Goal: Task Accomplishment & Management: Complete application form

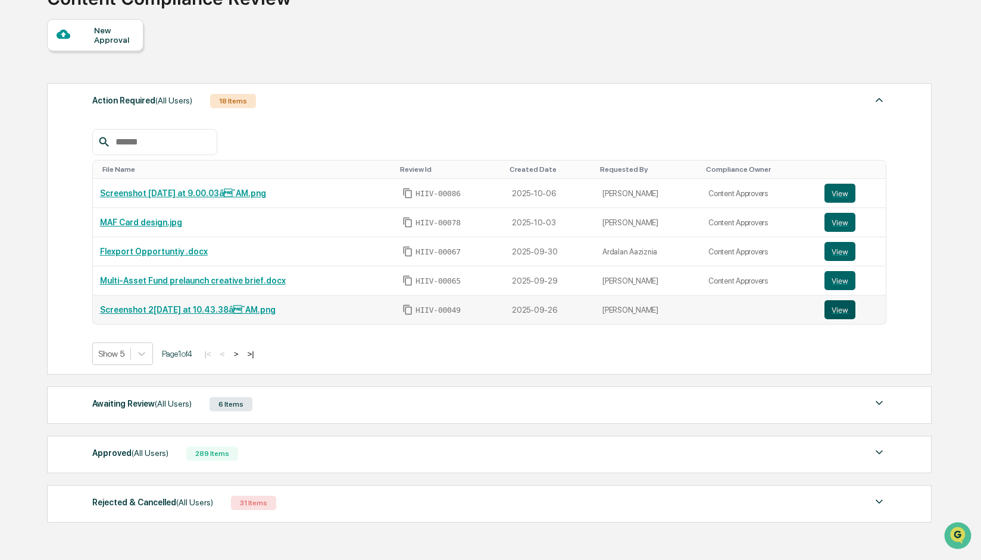
click at [828, 315] on button "View" at bounding box center [839, 309] width 31 height 19
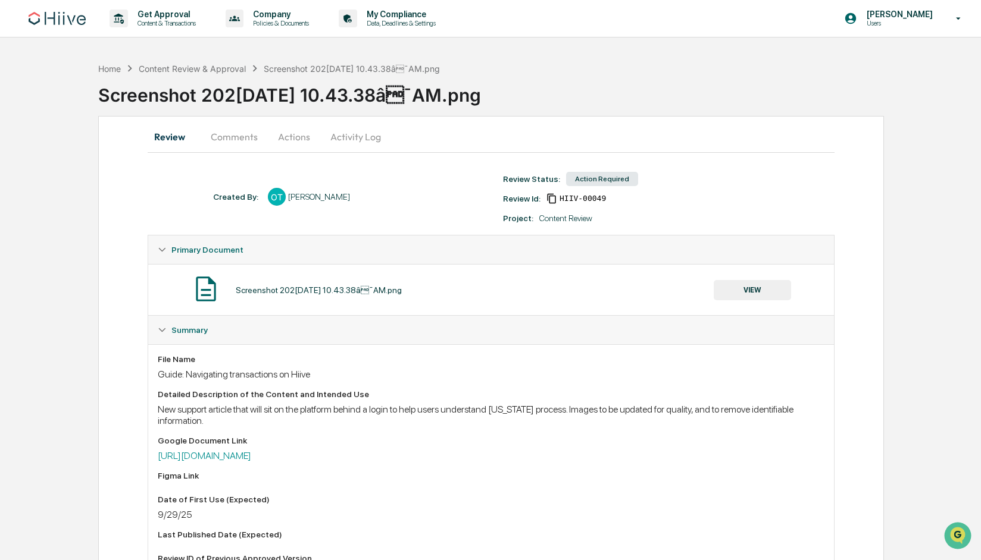
click at [298, 137] on button "Actions" at bounding box center [294, 137] width 54 height 29
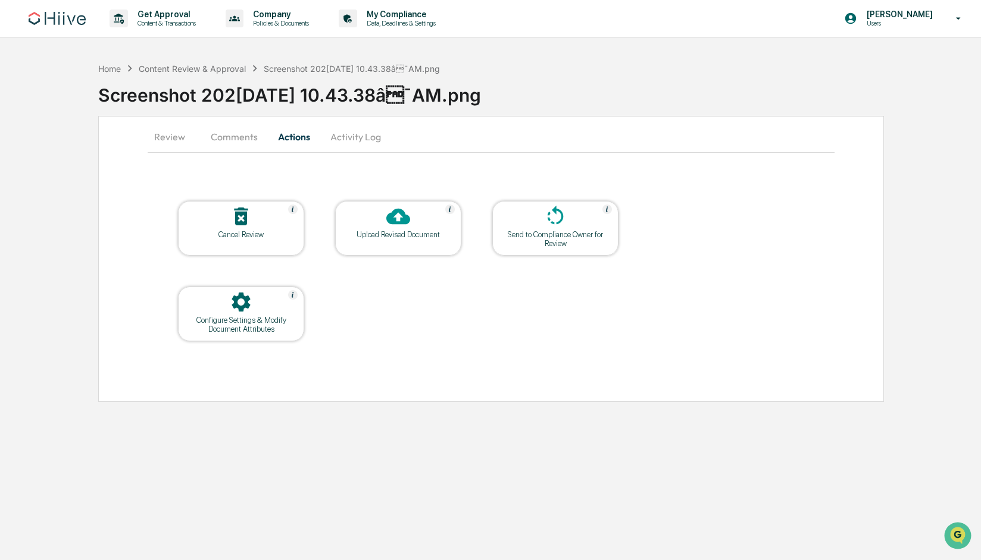
click at [239, 300] on icon at bounding box center [241, 302] width 24 height 24
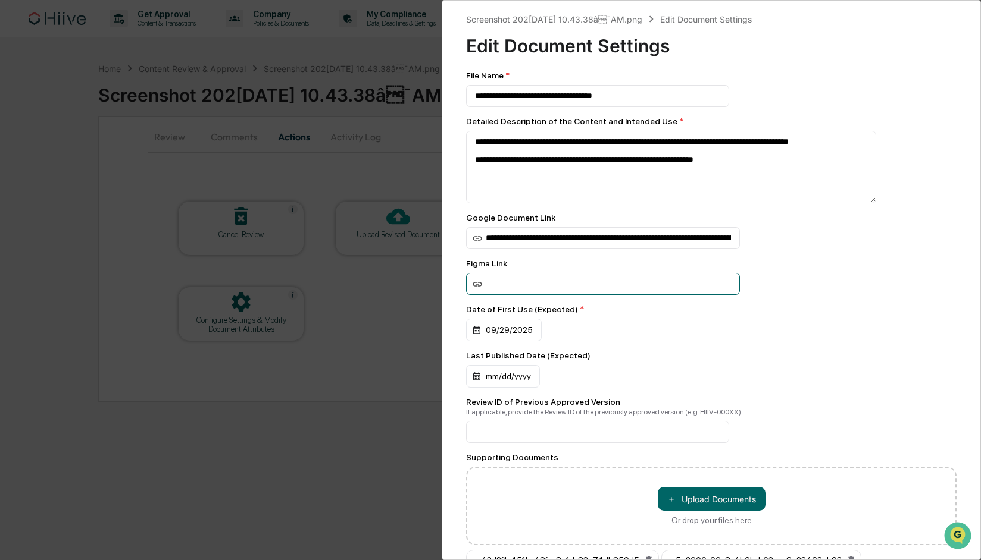
click at [543, 286] on input at bounding box center [603, 284] width 274 height 22
paste input "**********"
type input "**********"
click at [798, 280] on div "**********" at bounding box center [711, 284] width 490 height 22
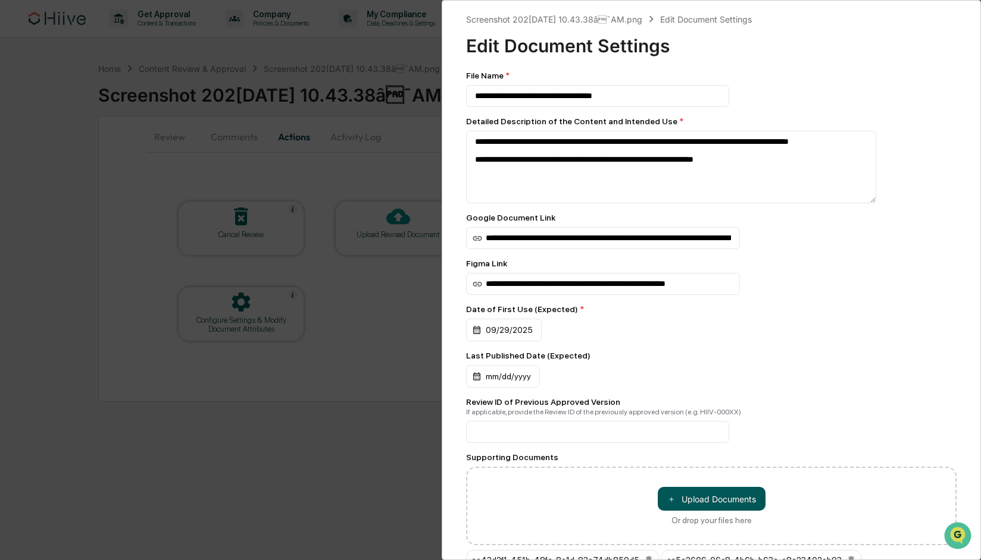
click at [719, 507] on button "＋ Upload Documents" at bounding box center [711, 499] width 108 height 24
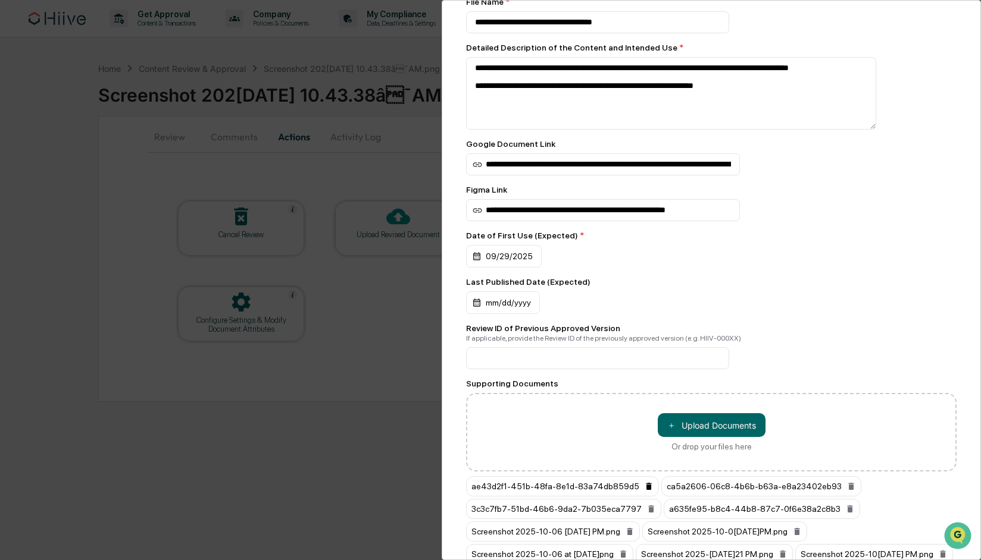
scroll to position [177, 0]
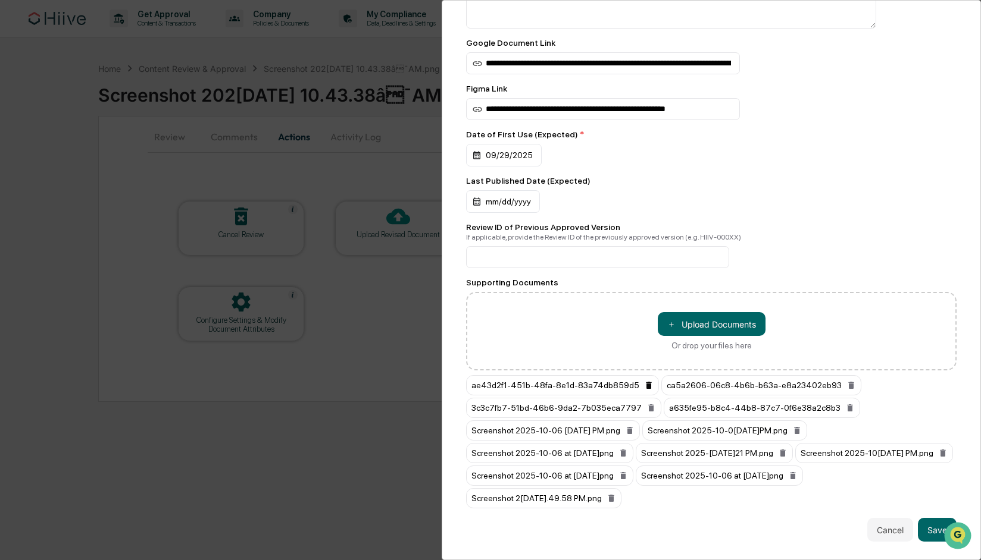
click at [647, 389] on icon at bounding box center [648, 385] width 5 height 7
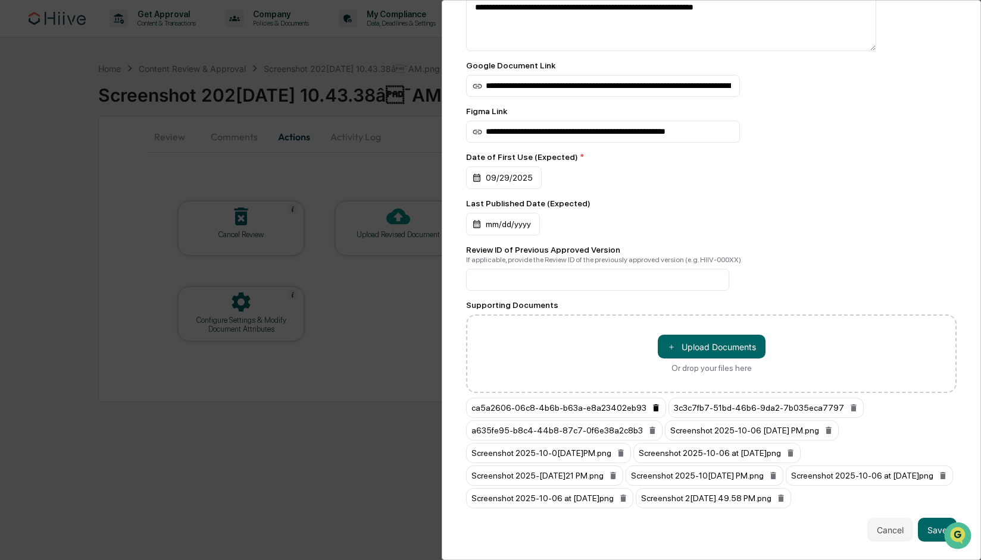
click at [658, 403] on icon at bounding box center [656, 408] width 10 height 10
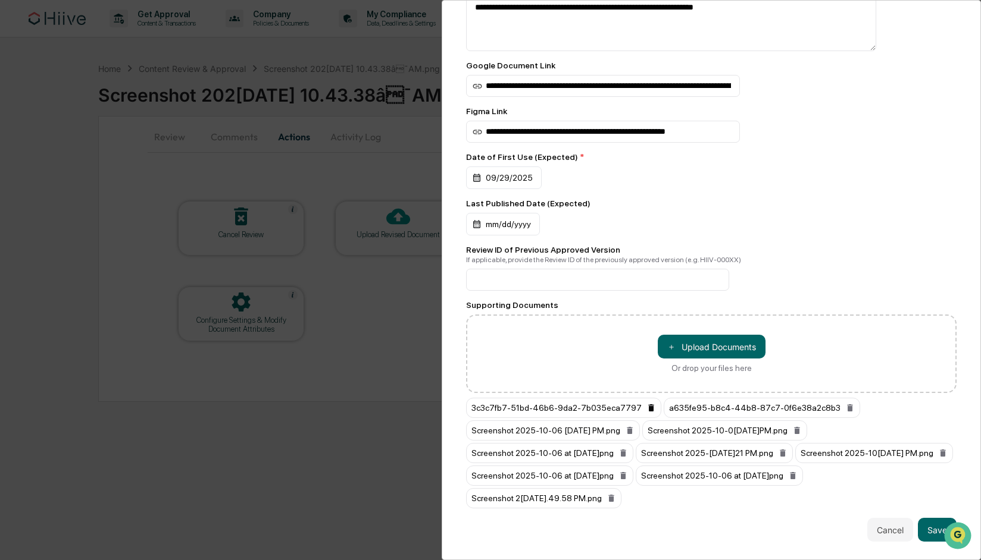
click at [652, 411] on icon at bounding box center [651, 408] width 10 height 10
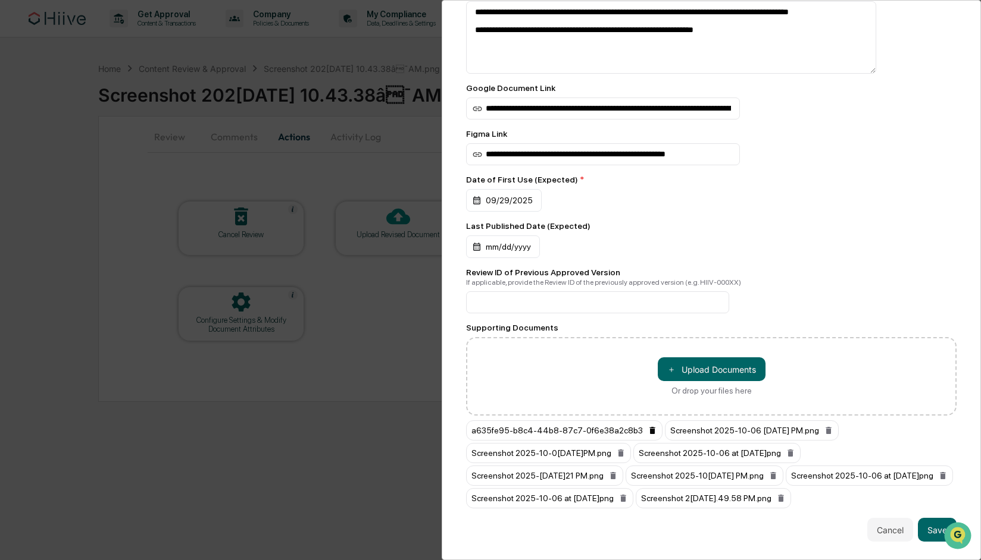
click at [651, 427] on icon at bounding box center [651, 430] width 5 height 7
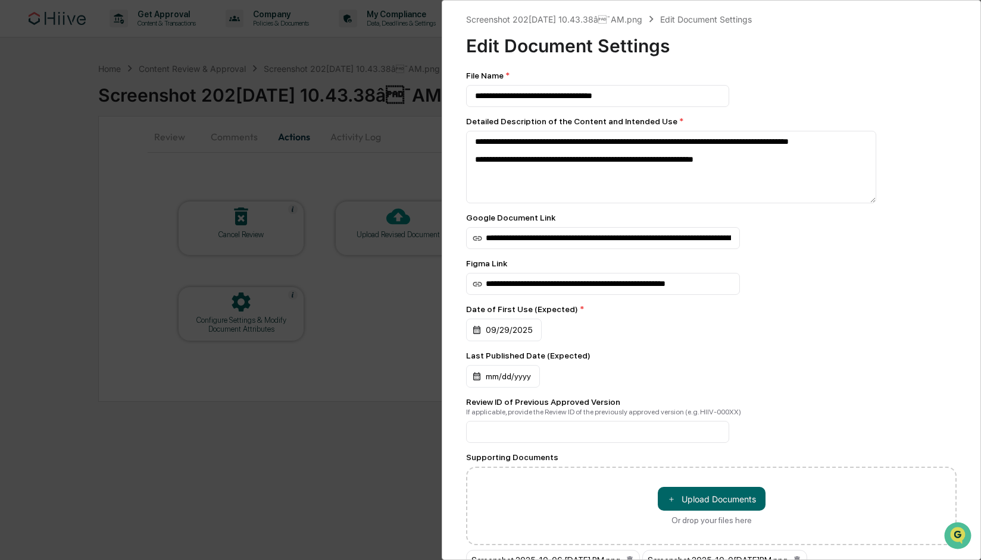
scroll to position [133, 0]
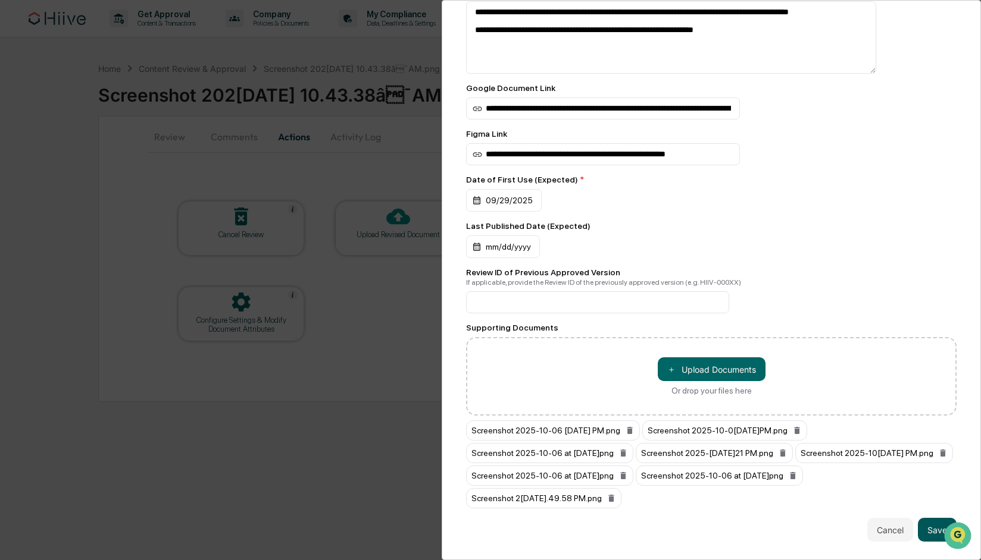
click at [928, 528] on button "Save" at bounding box center [936, 530] width 39 height 24
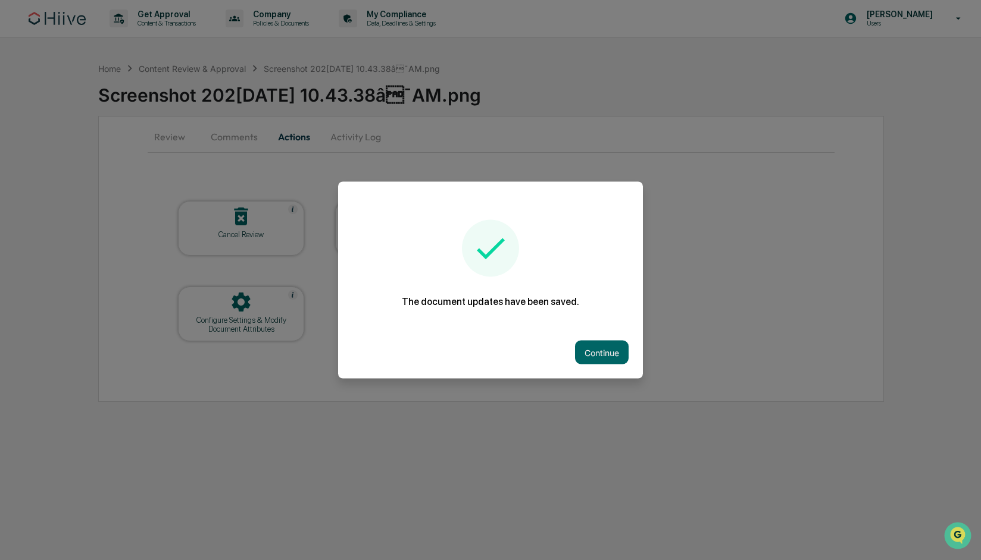
drag, startPoint x: 603, startPoint y: 349, endPoint x: 618, endPoint y: 338, distance: 17.9
click at [603, 349] on button "Continue" at bounding box center [602, 353] width 54 height 24
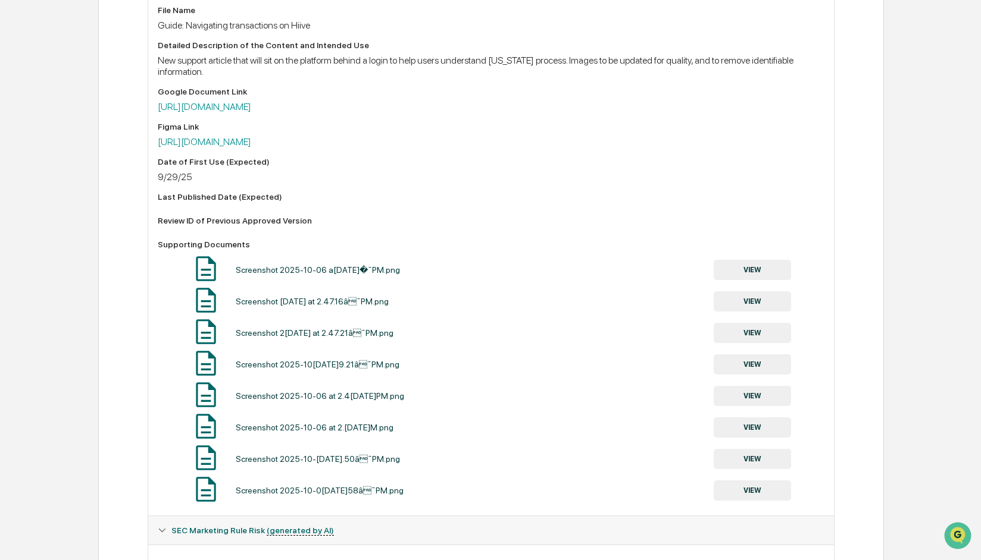
scroll to position [418, 0]
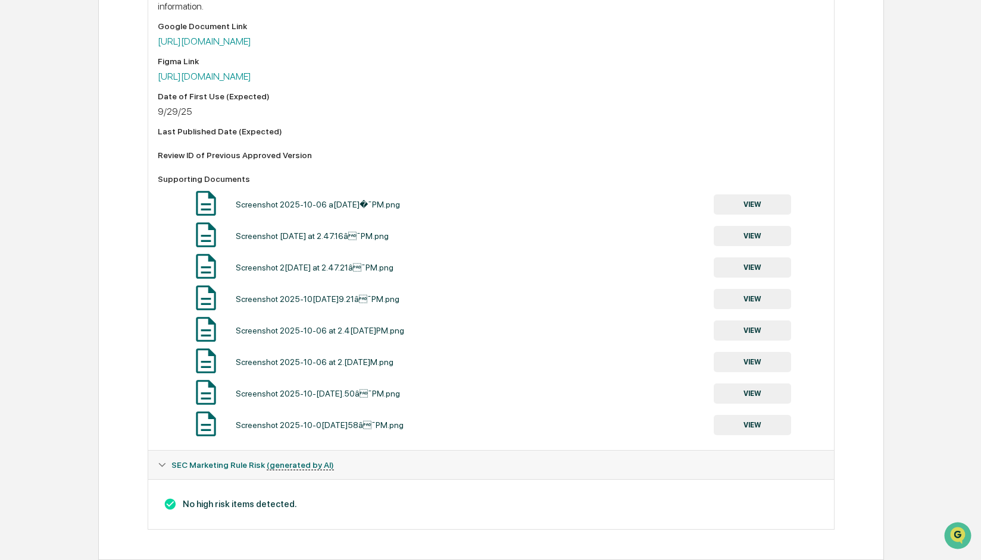
click at [715, 206] on button "VIEW" at bounding box center [751, 205] width 77 height 20
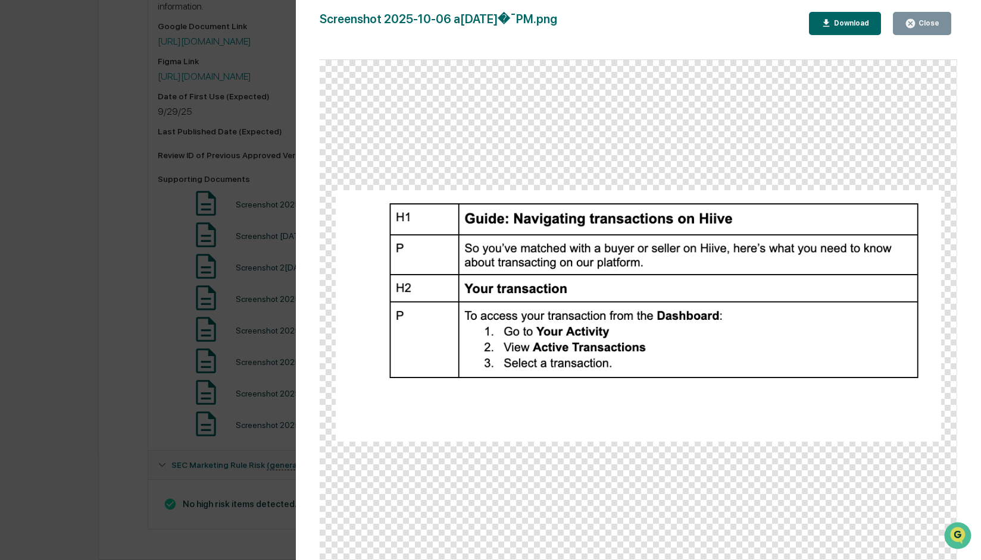
click at [924, 24] on div "Close" at bounding box center [927, 23] width 23 height 8
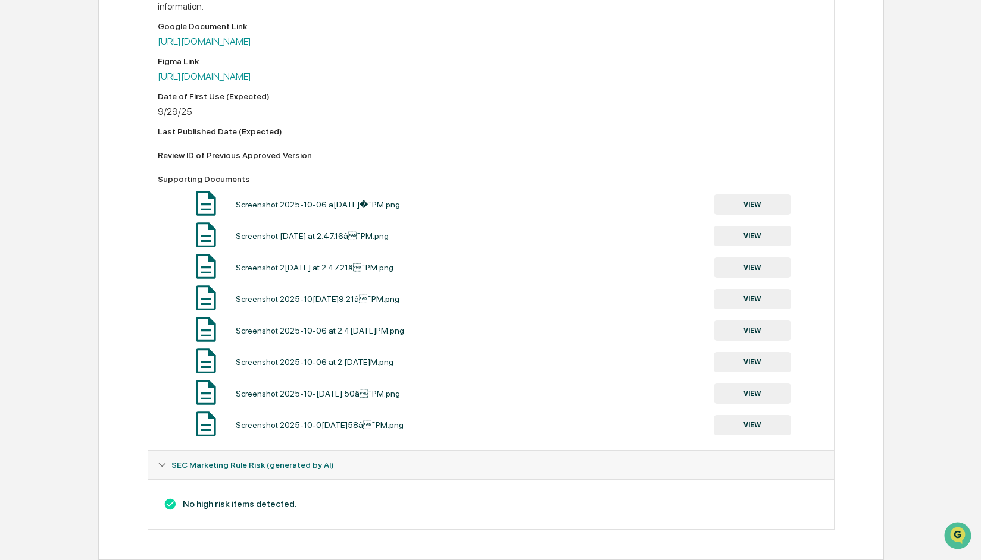
click at [749, 241] on button "VIEW" at bounding box center [751, 236] width 77 height 20
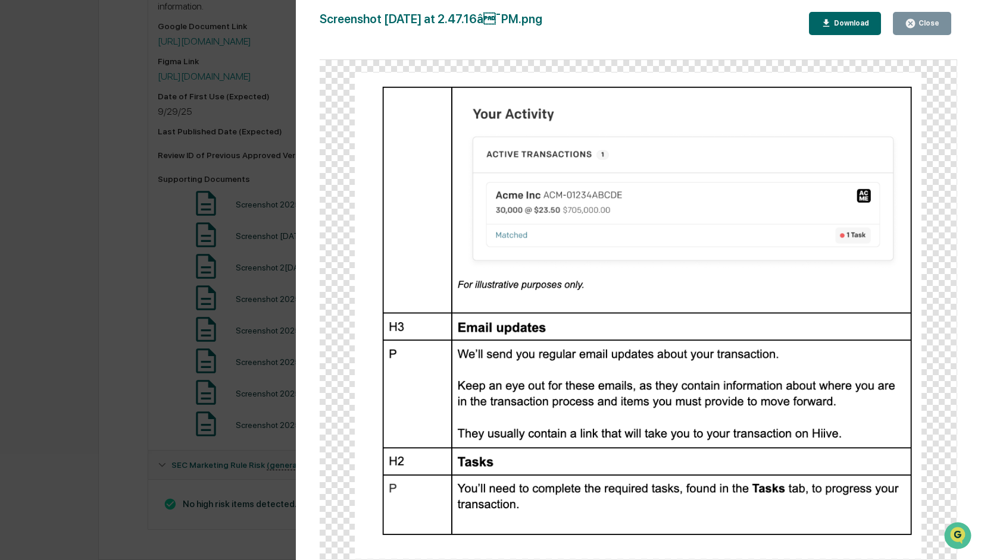
drag, startPoint x: 933, startPoint y: 23, endPoint x: 741, endPoint y: 131, distance: 220.4
click at [933, 23] on div "Close" at bounding box center [927, 23] width 23 height 8
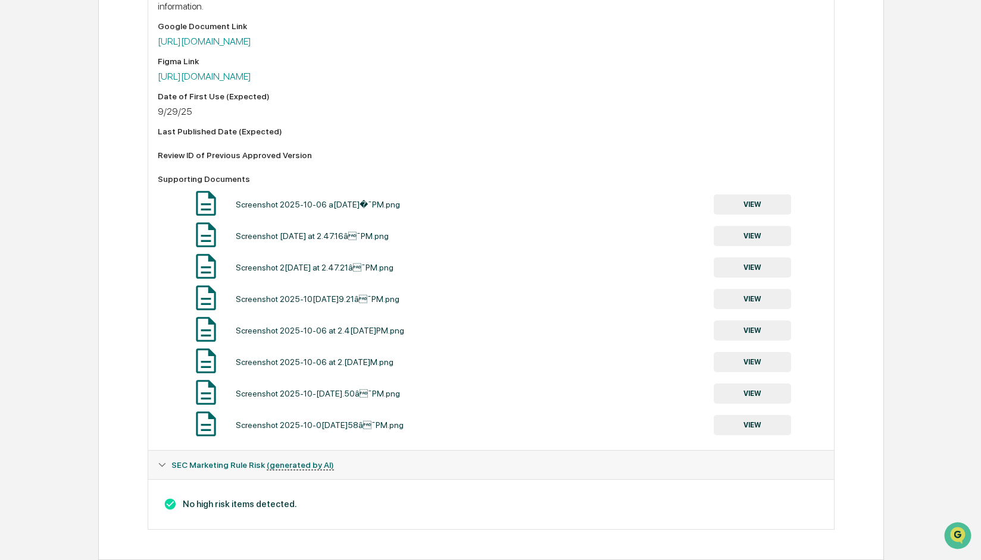
click at [753, 424] on button "VIEW" at bounding box center [751, 425] width 77 height 20
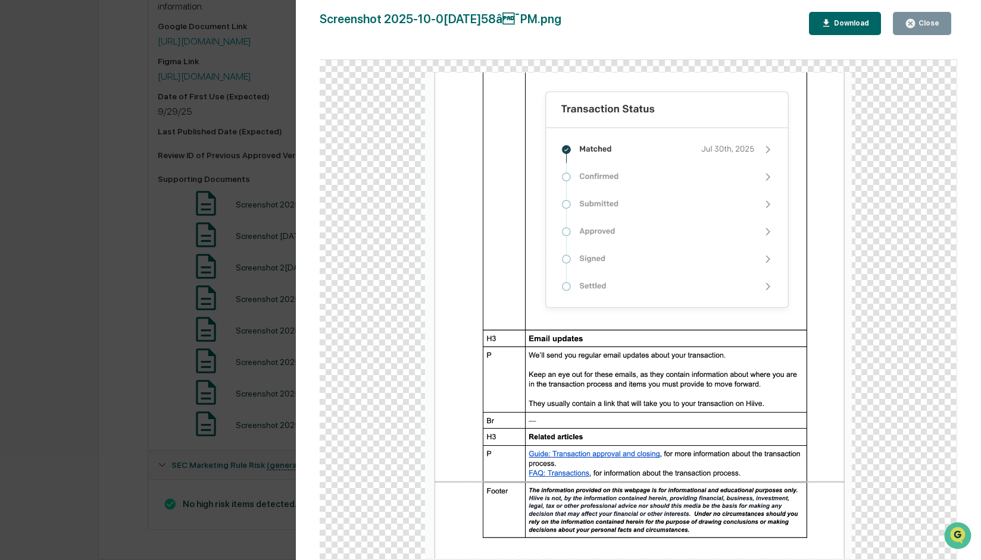
drag, startPoint x: 921, startPoint y: 28, endPoint x: 914, endPoint y: 30, distance: 7.4
click at [921, 28] on div "Close" at bounding box center [921, 23] width 35 height 11
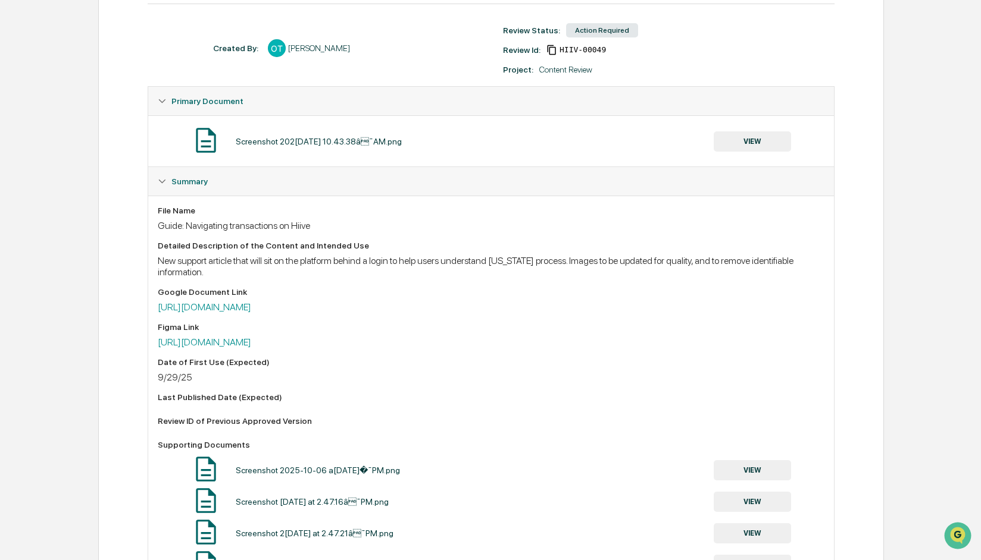
scroll to position [0, 0]
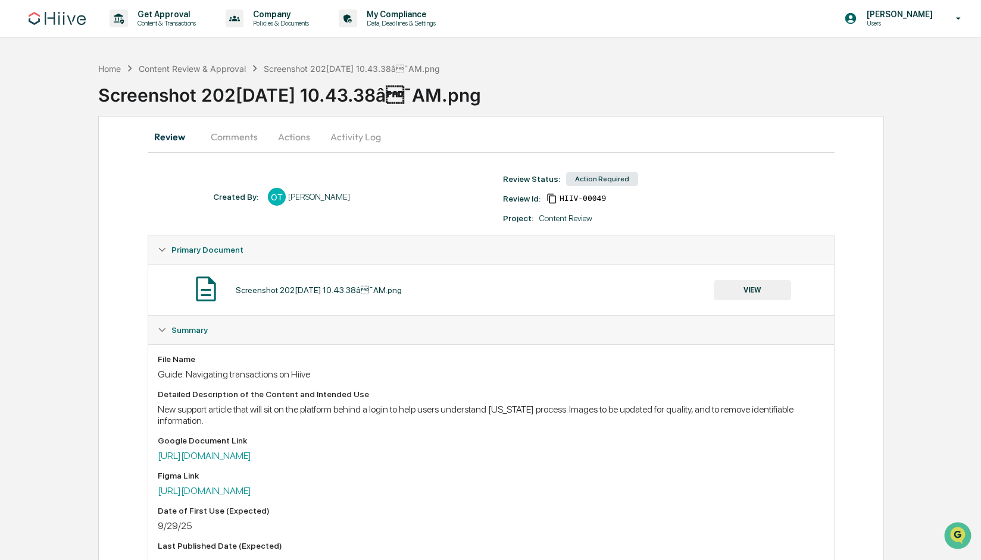
click at [295, 134] on button "Actions" at bounding box center [294, 137] width 54 height 29
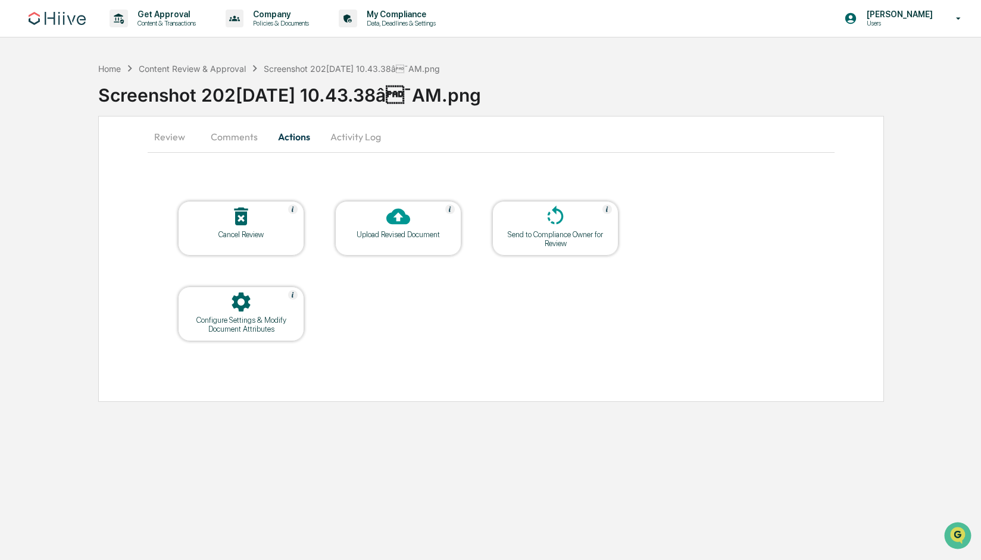
click at [379, 223] on div at bounding box center [398, 218] width 119 height 26
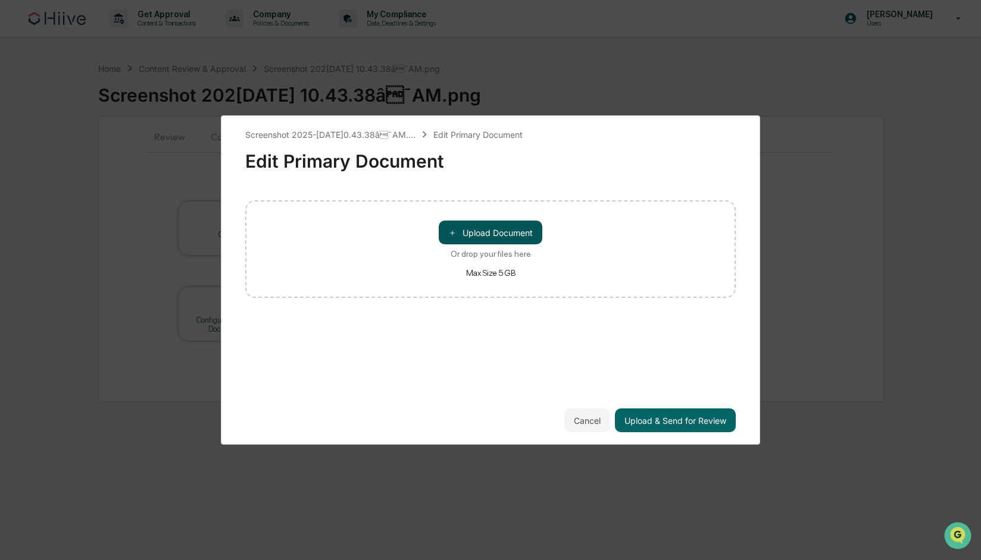
click at [513, 231] on button "＋ Upload Document" at bounding box center [491, 233] width 104 height 24
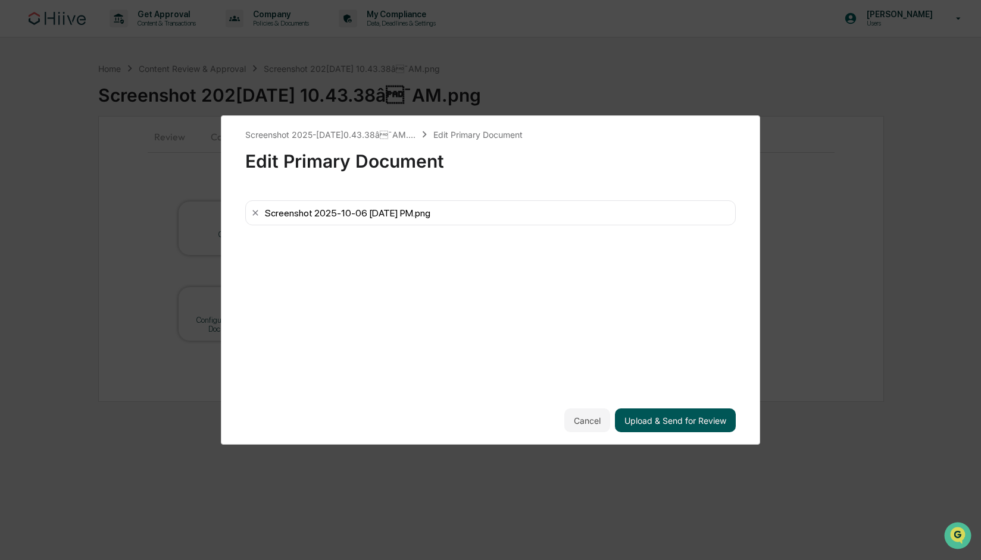
click at [662, 422] on button "Upload & Send for Review" at bounding box center [675, 421] width 121 height 24
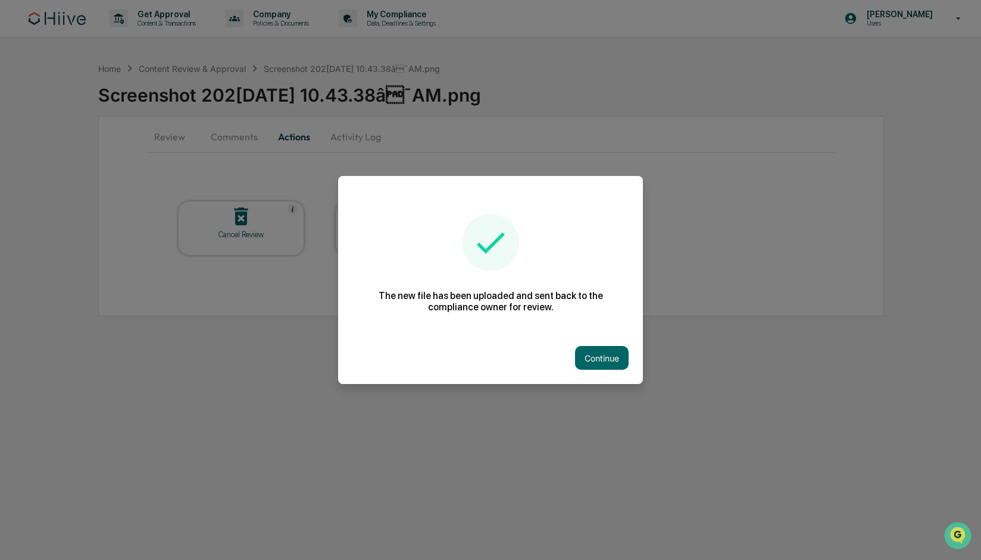
click at [615, 371] on div "Continue" at bounding box center [490, 358] width 305 height 52
click at [607, 362] on button "Continue" at bounding box center [602, 358] width 54 height 24
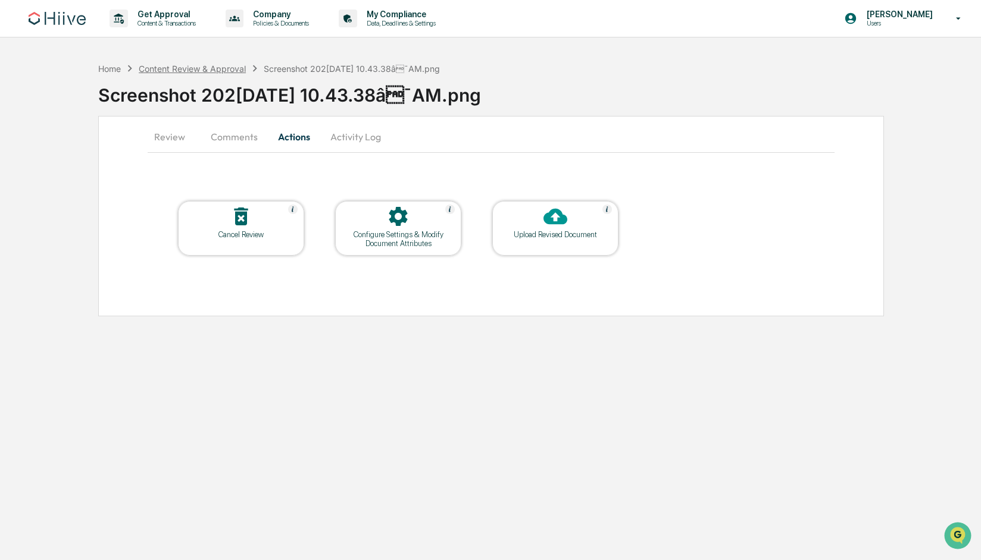
click at [189, 66] on div "Content Review & Approval" at bounding box center [192, 69] width 107 height 10
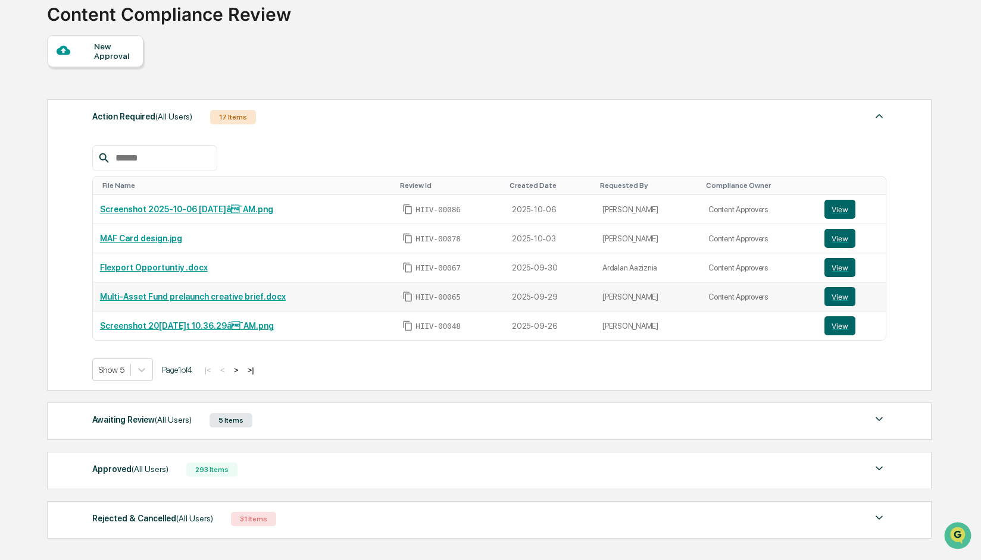
scroll to position [80, 0]
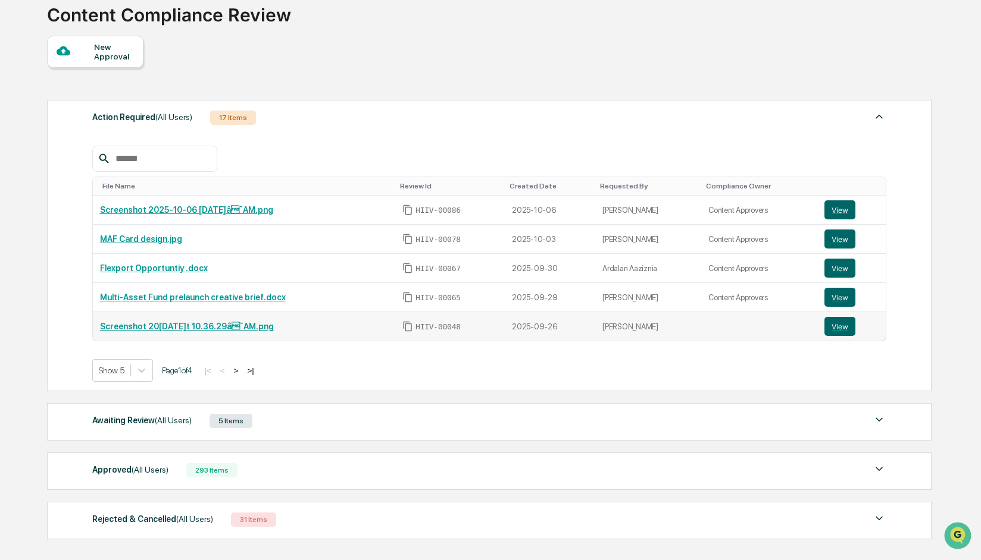
click at [176, 329] on link "Screenshot 2025-09-26 at 10.36.29â¯AM.png" at bounding box center [187, 327] width 174 height 10
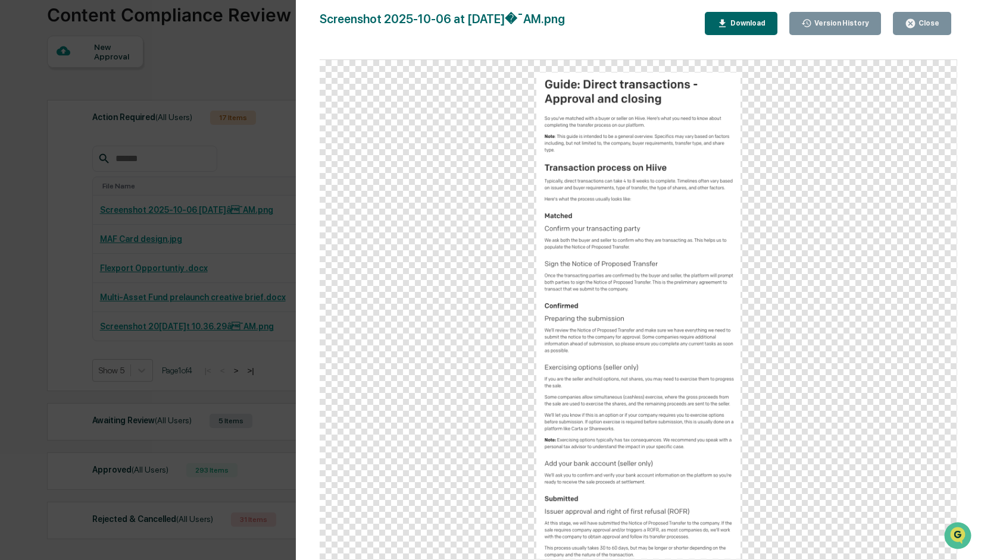
scroll to position [82, 0]
click at [923, 24] on div "Close" at bounding box center [927, 23] width 23 height 8
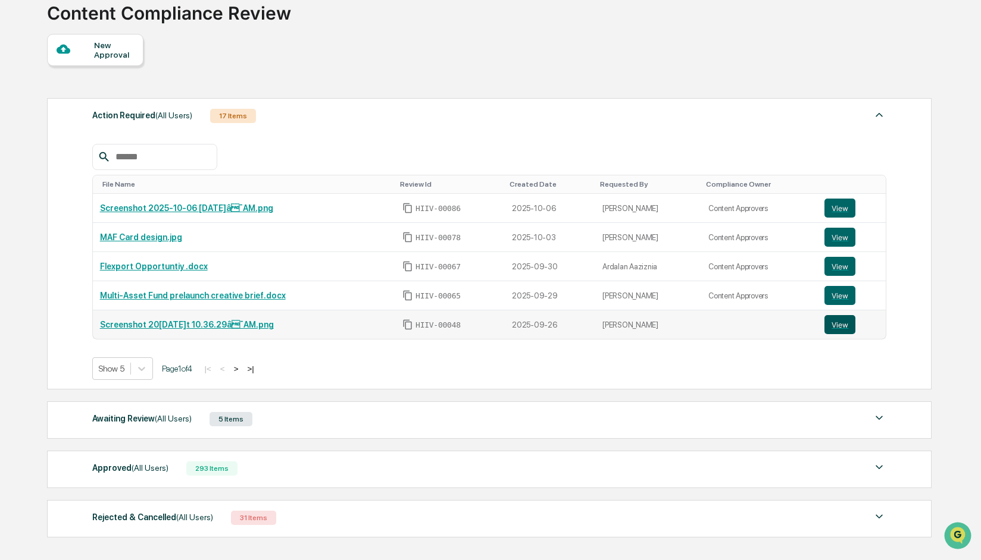
click at [841, 322] on button "View" at bounding box center [839, 324] width 31 height 19
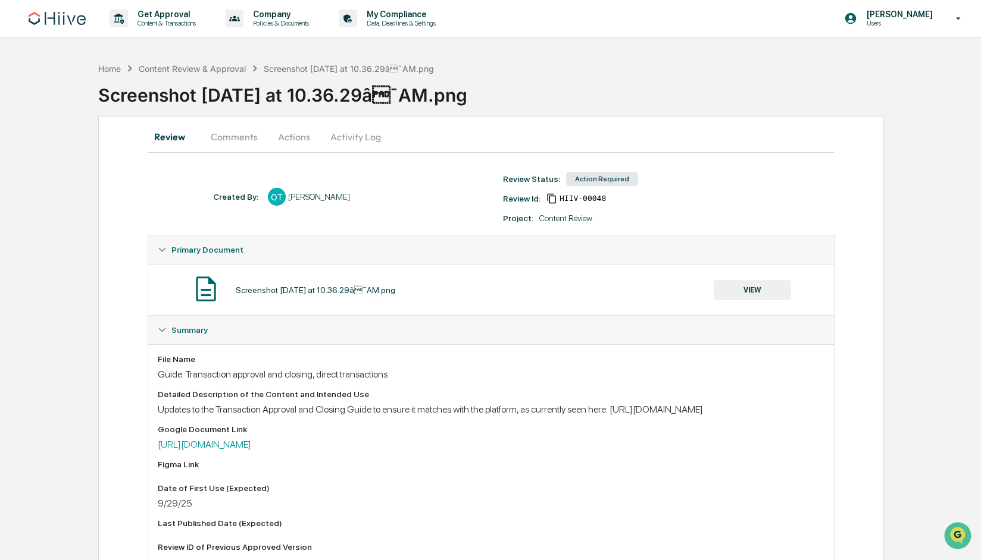
click at [236, 137] on button "Comments" at bounding box center [234, 137] width 66 height 29
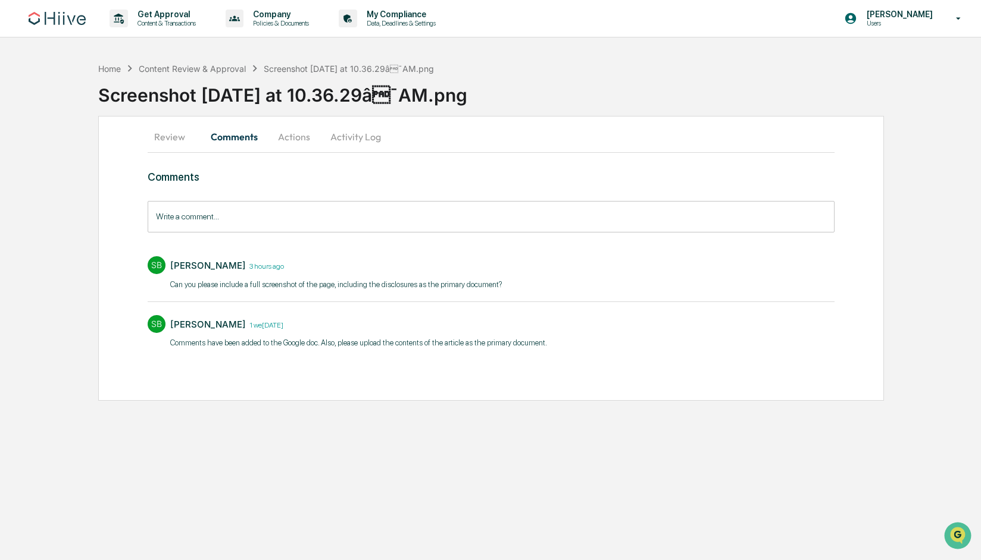
click at [308, 142] on button "Actions" at bounding box center [294, 137] width 54 height 29
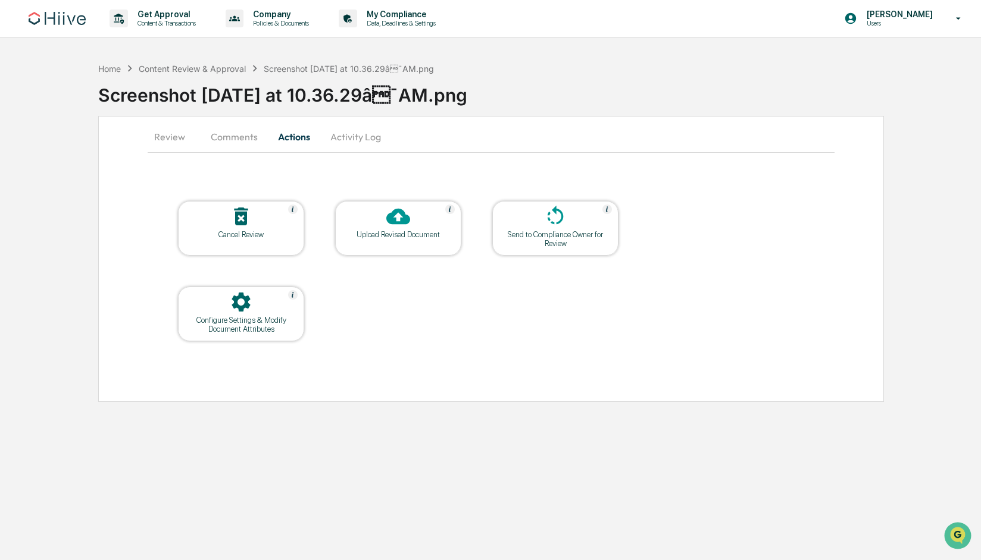
click at [245, 304] on icon at bounding box center [241, 302] width 18 height 19
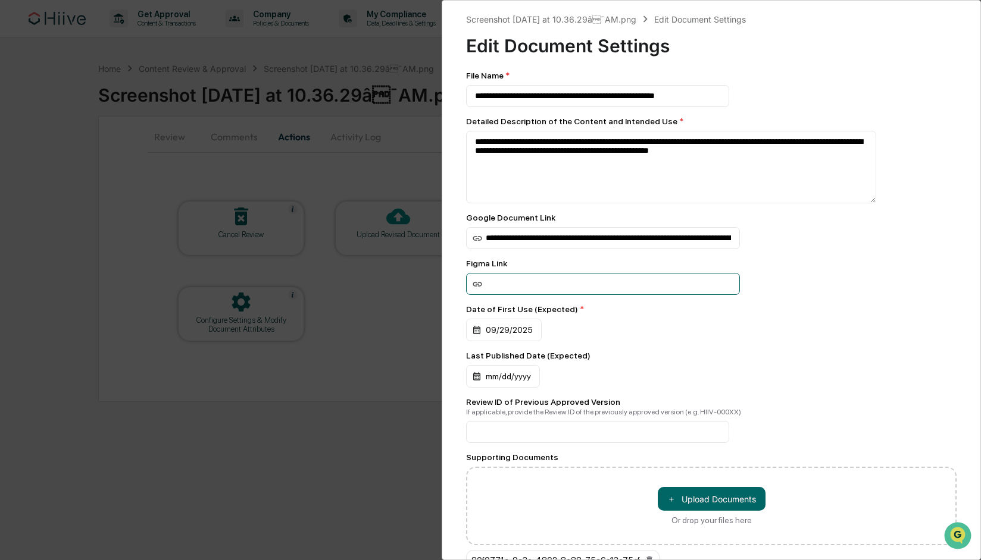
click at [587, 287] on input at bounding box center [603, 284] width 274 height 22
paste input "**********"
type input "**********"
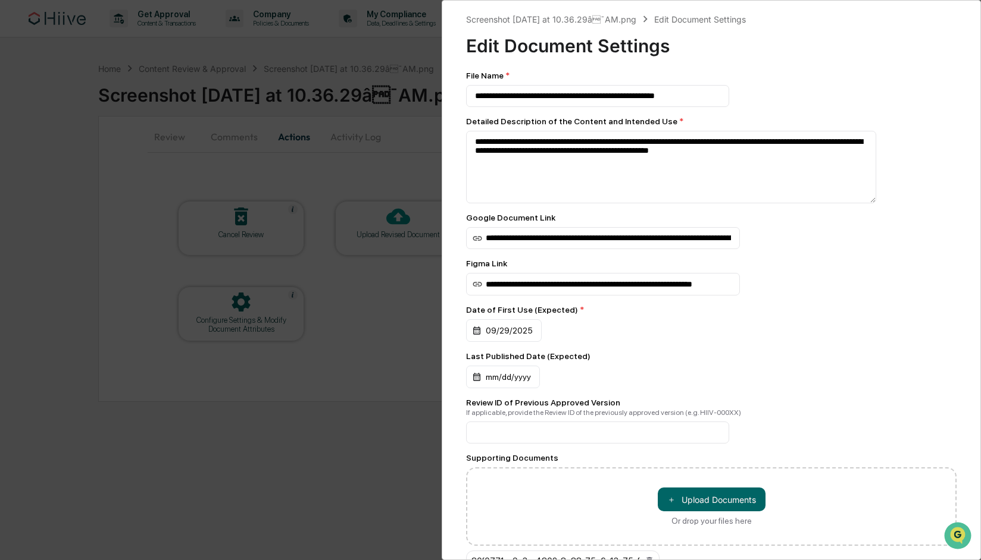
scroll to position [0, 0]
click at [881, 311] on div "Date of First Use (Expected) *" at bounding box center [711, 310] width 490 height 10
click at [394, 154] on div "**********" at bounding box center [490, 280] width 981 height 560
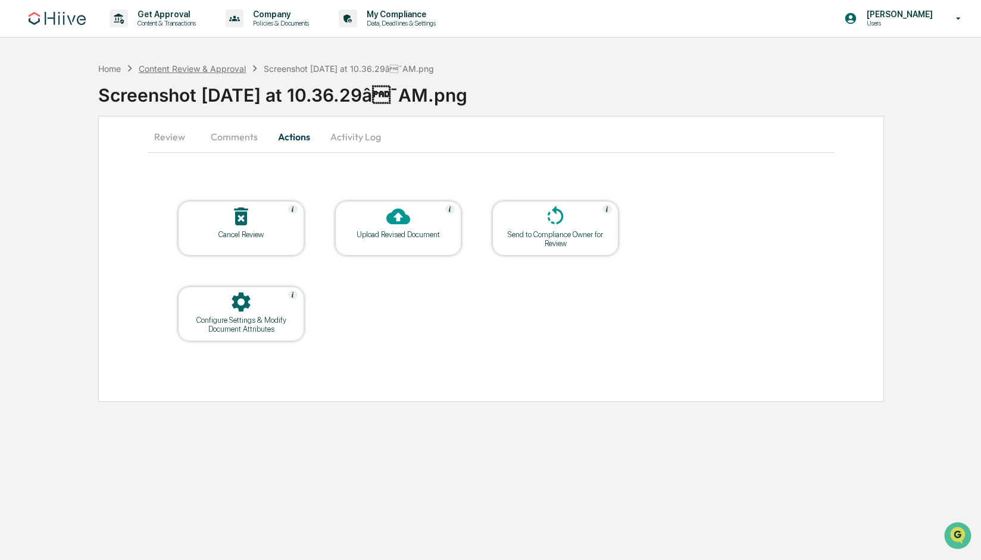
click at [177, 68] on div "Content Review & Approval" at bounding box center [192, 69] width 107 height 10
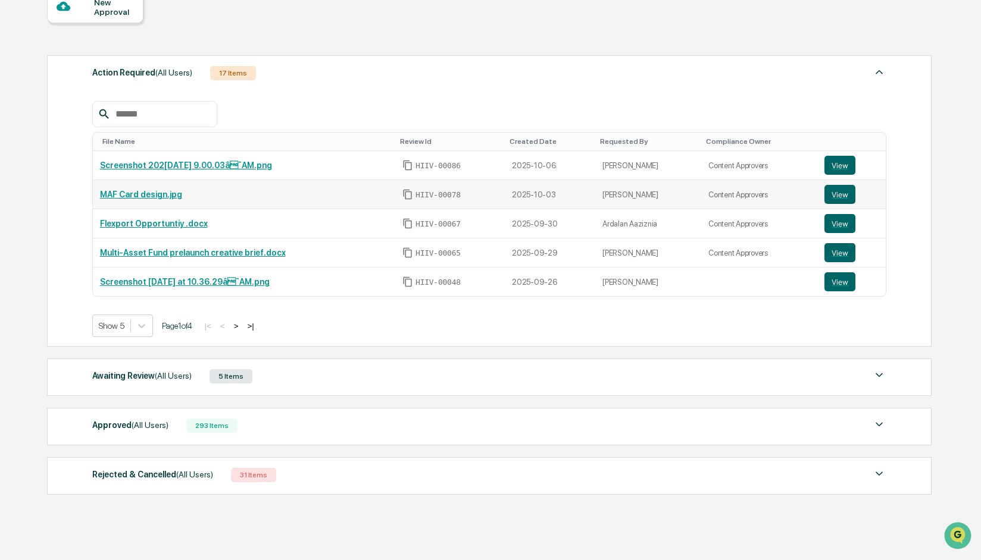
scroll to position [155, 0]
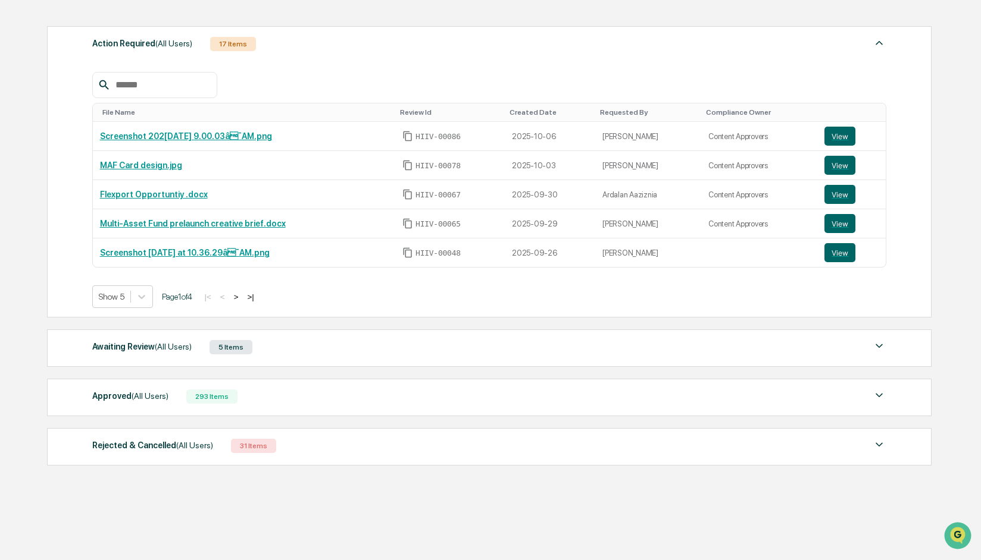
click at [130, 350] on div "Awaiting Review (All Users)" at bounding box center [141, 346] width 99 height 15
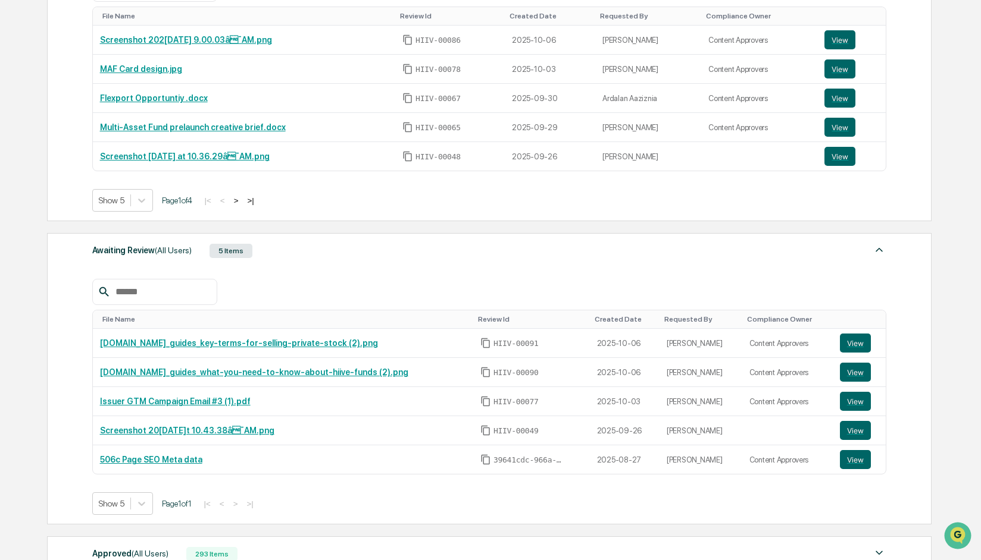
scroll to position [253, 0]
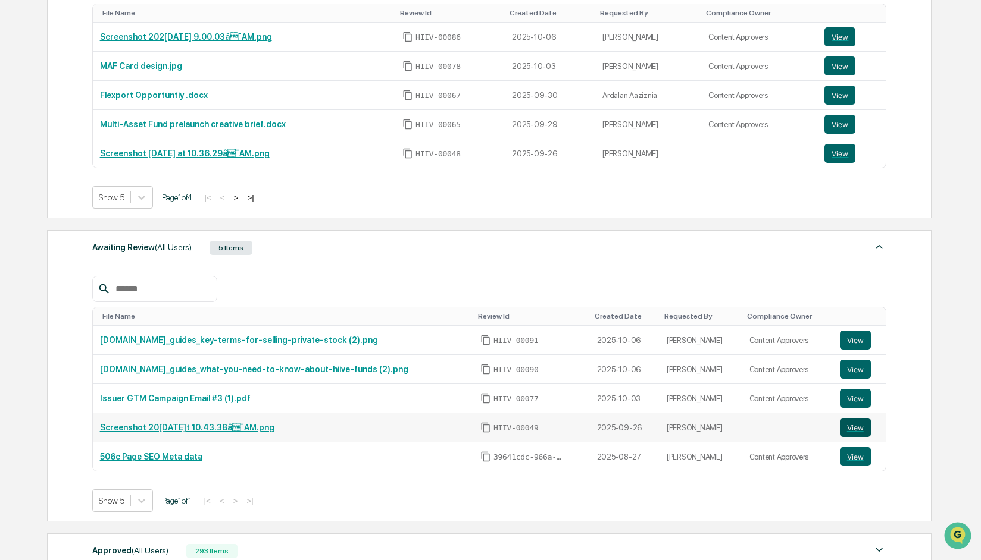
click at [861, 427] on button "View" at bounding box center [855, 427] width 31 height 19
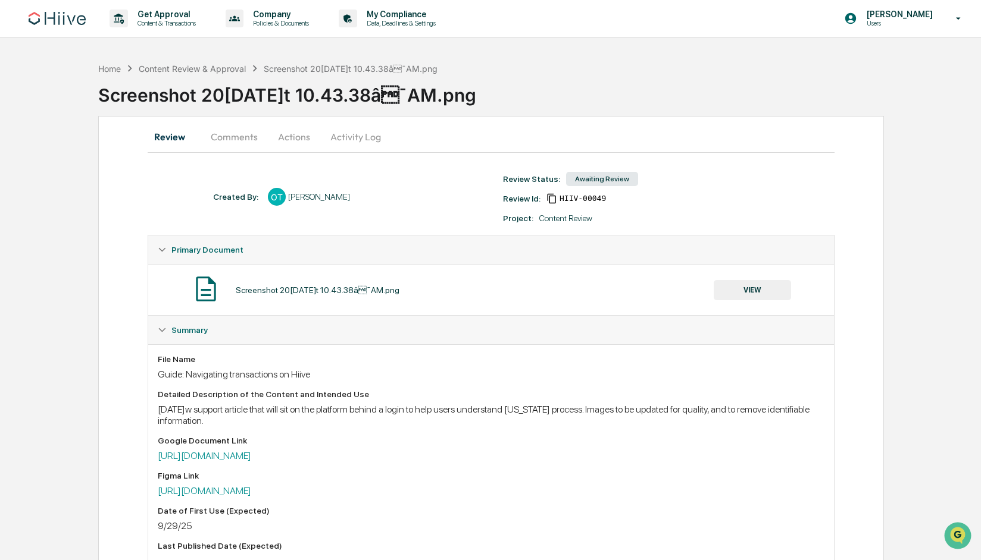
click at [284, 139] on button "Actions" at bounding box center [294, 137] width 54 height 29
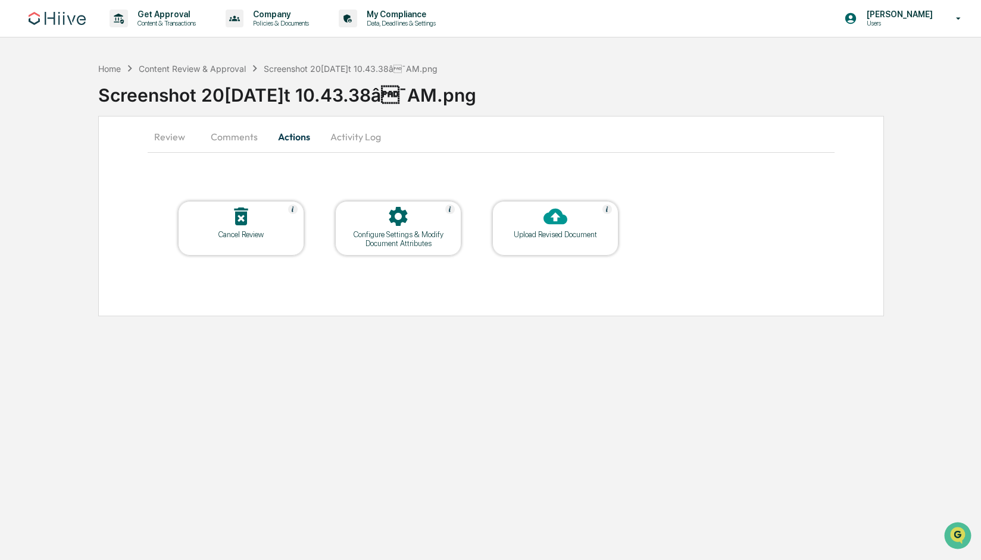
click at [551, 222] on icon at bounding box center [555, 217] width 24 height 16
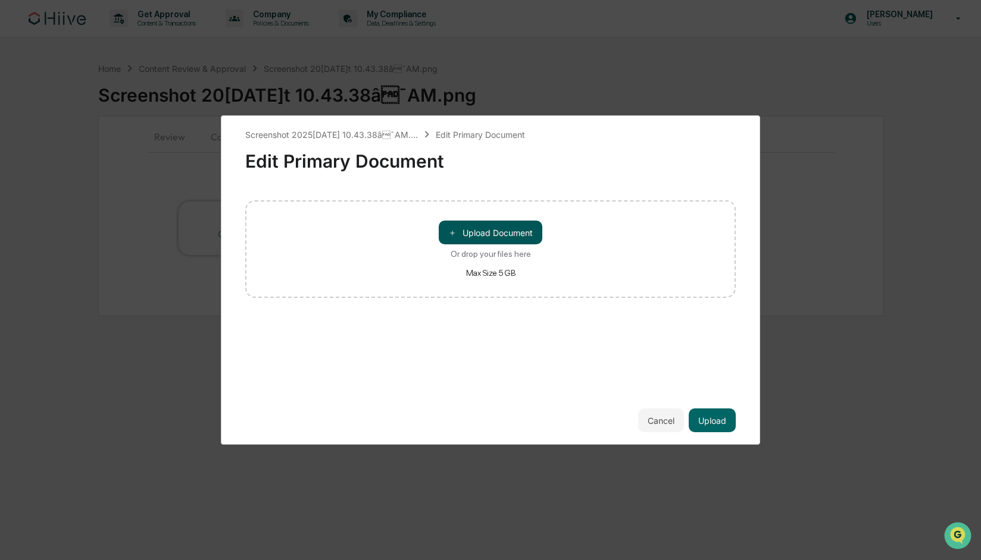
click at [502, 234] on button "＋ Upload Document" at bounding box center [491, 233] width 104 height 24
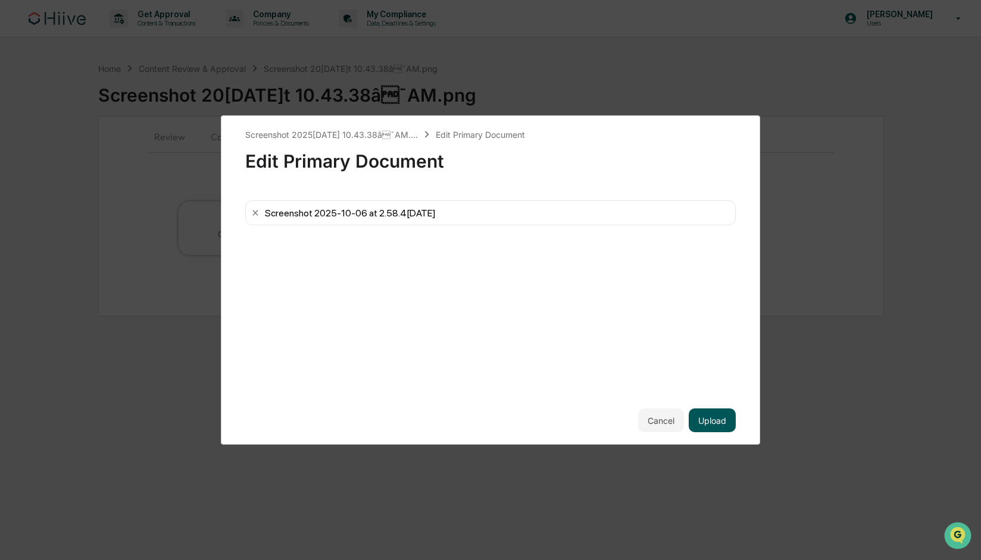
click at [722, 421] on button "Upload" at bounding box center [711, 421] width 47 height 24
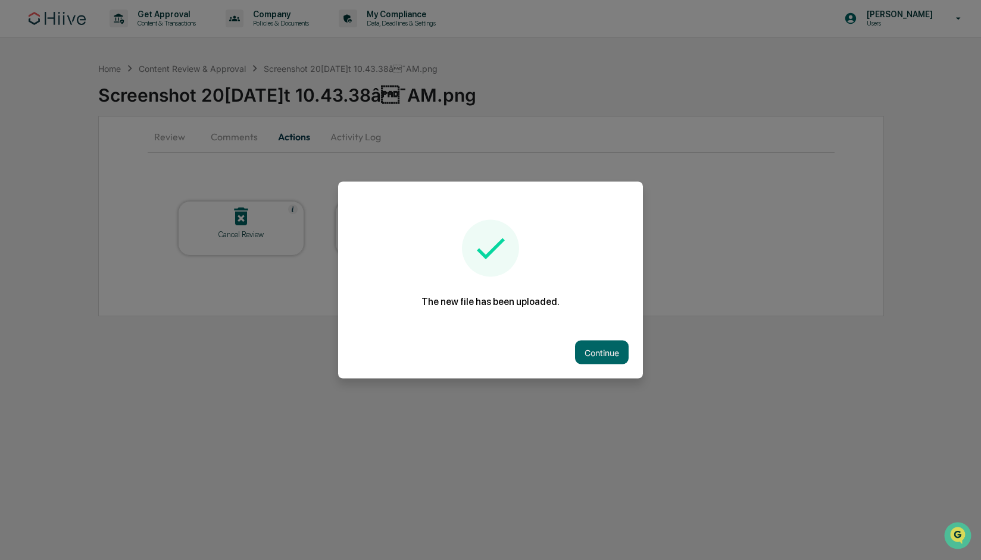
click at [617, 349] on button "Continue" at bounding box center [602, 353] width 54 height 24
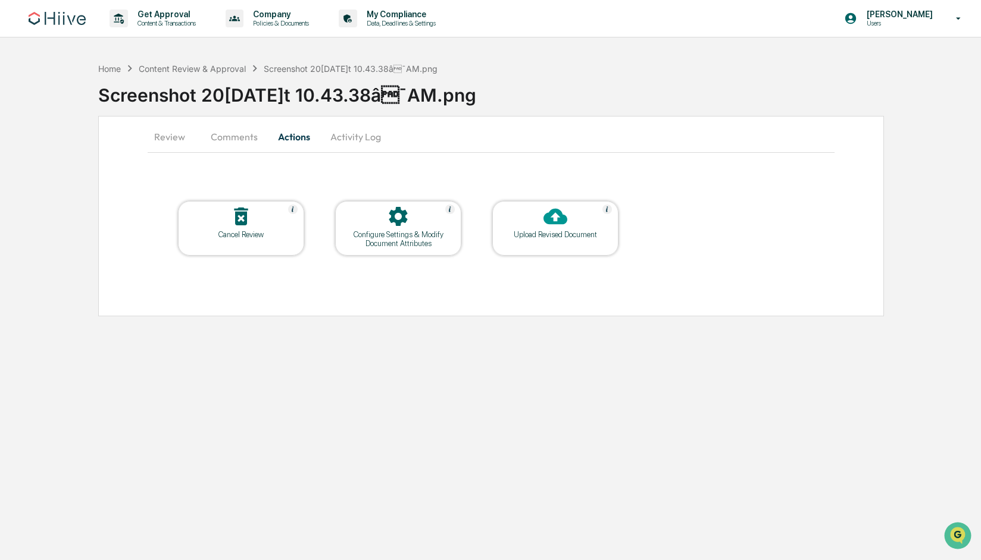
click at [356, 136] on button "Activity Log" at bounding box center [356, 137] width 70 height 29
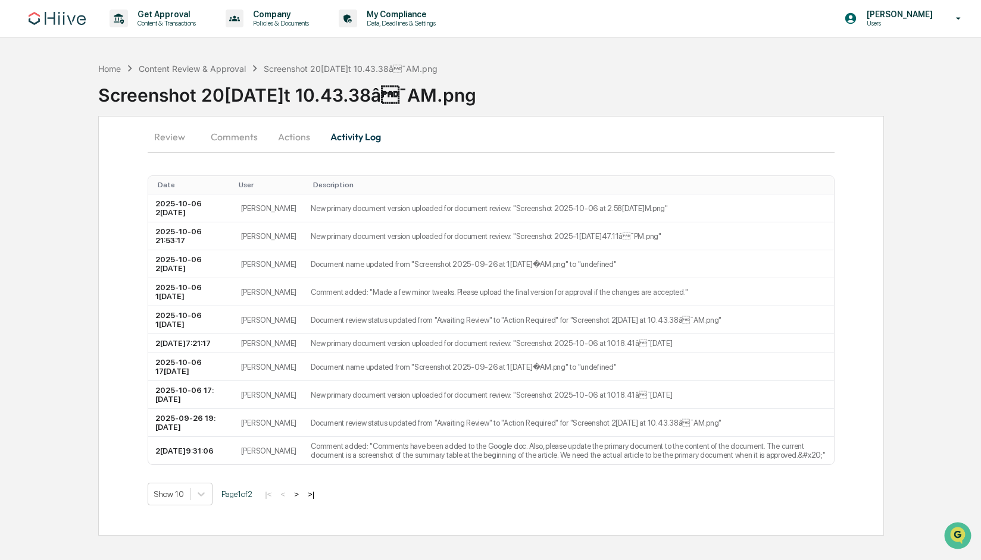
click at [181, 134] on button "Review" at bounding box center [175, 137] width 54 height 29
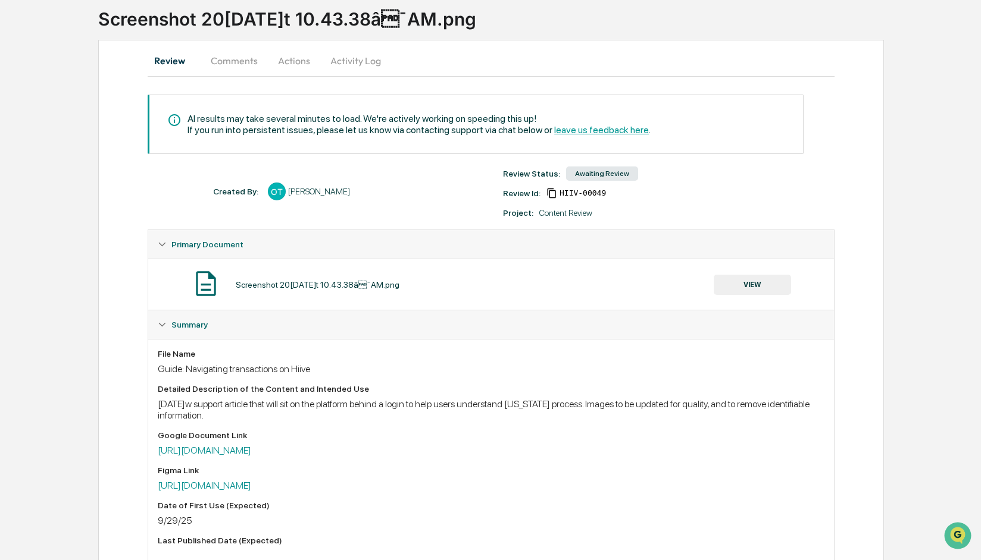
scroll to position [73, 0]
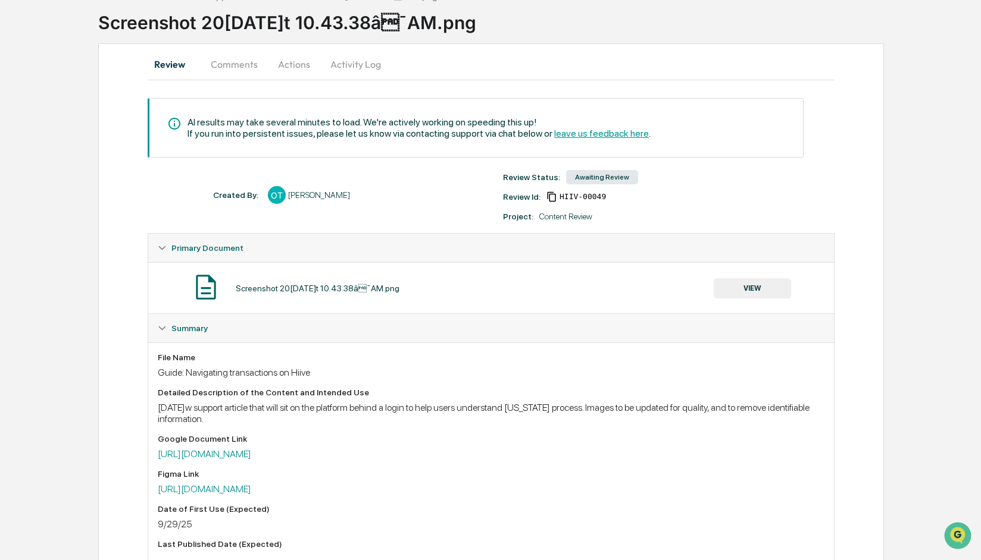
click at [756, 292] on button "VIEW" at bounding box center [751, 288] width 77 height 20
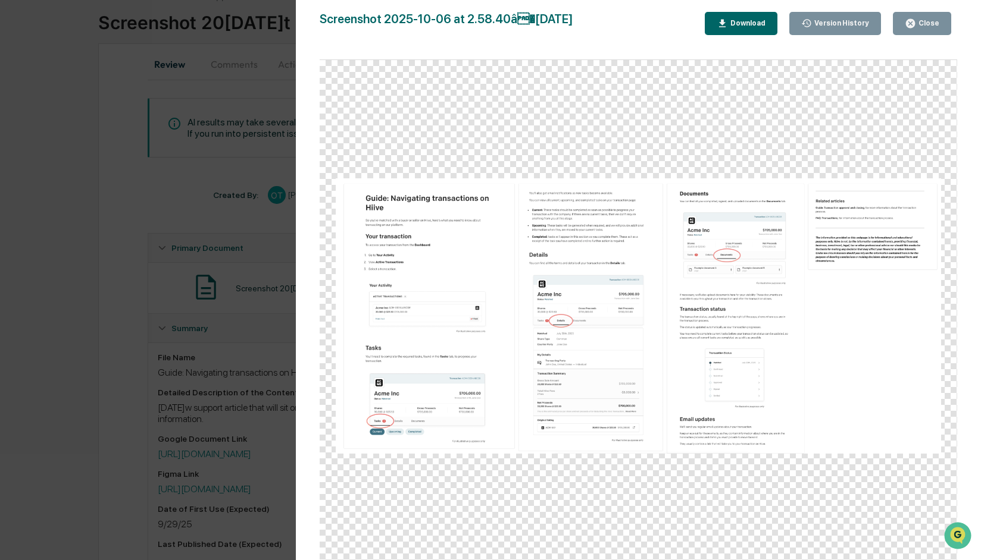
click at [93, 108] on div "Version Histo[PERSON_NAME]09:59 PM [PERSON_NAME][DATE]09:53 PM [PERSON_NAME][DA…" at bounding box center [490, 280] width 981 height 560
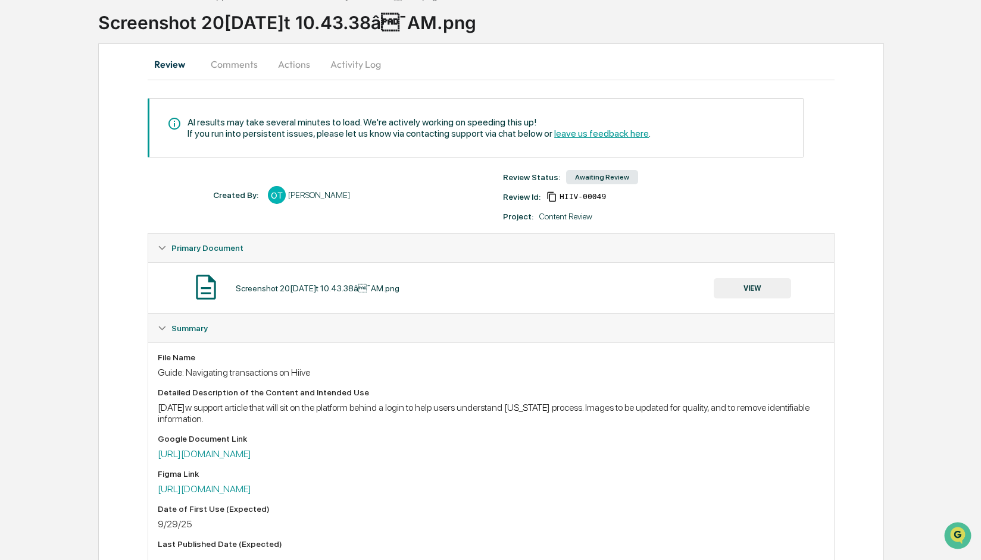
click at [75, 99] on div "Home Content Review & Approval Screenshot 2025-09-[DATE]3.38â¯AM.png Screensho…" at bounding box center [490, 487] width 981 height 1007
drag, startPoint x: 83, startPoint y: 129, endPoint x: 36, endPoint y: 98, distance: 55.9
click at [81, 126] on div "Home Content Review & Approval Screenshot 2025-09-[DATE]3.38â¯AM.png Screensho…" at bounding box center [490, 487] width 981 height 1007
click at [165, 66] on button "Review" at bounding box center [175, 64] width 54 height 29
click at [236, 64] on button "Comments" at bounding box center [234, 64] width 66 height 29
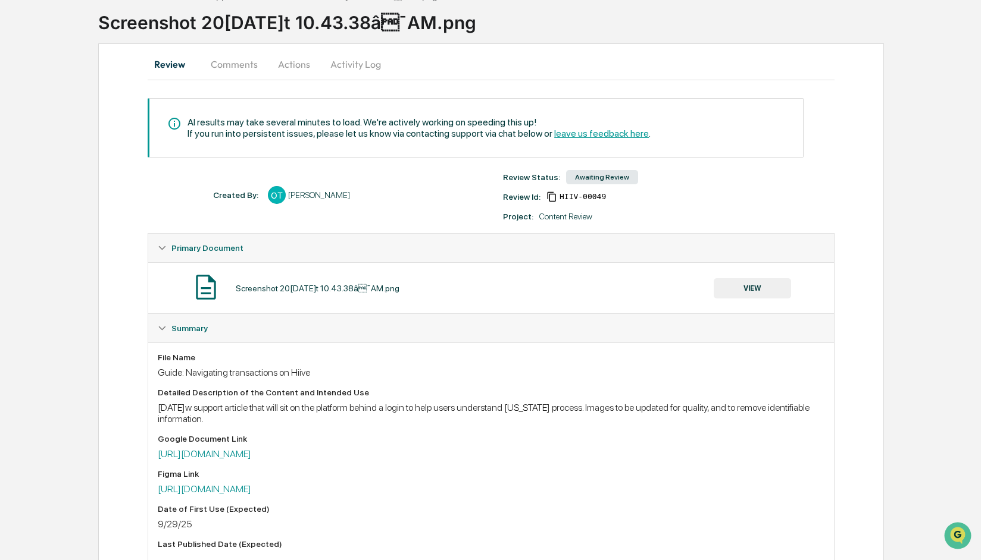
scroll to position [0, 0]
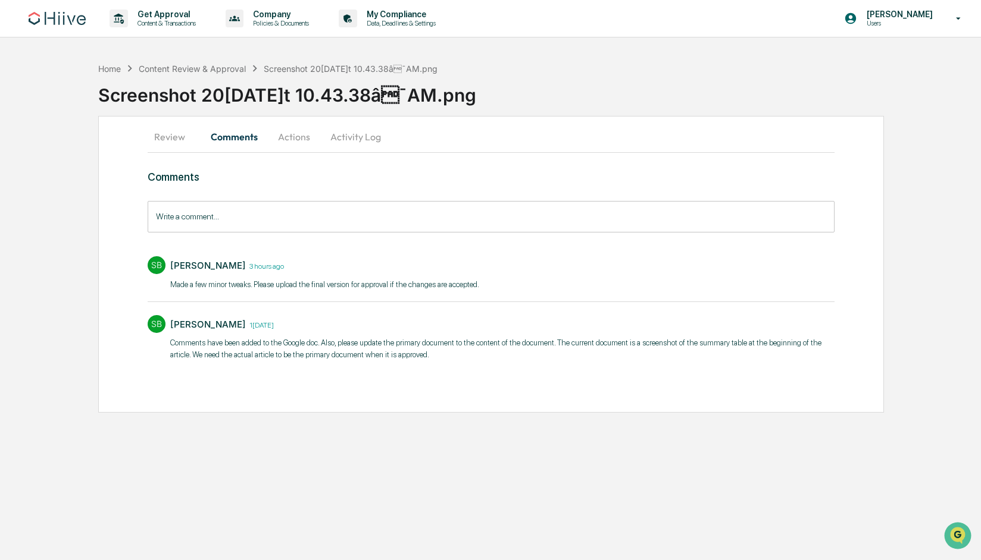
click at [297, 140] on button "Actions" at bounding box center [294, 137] width 54 height 29
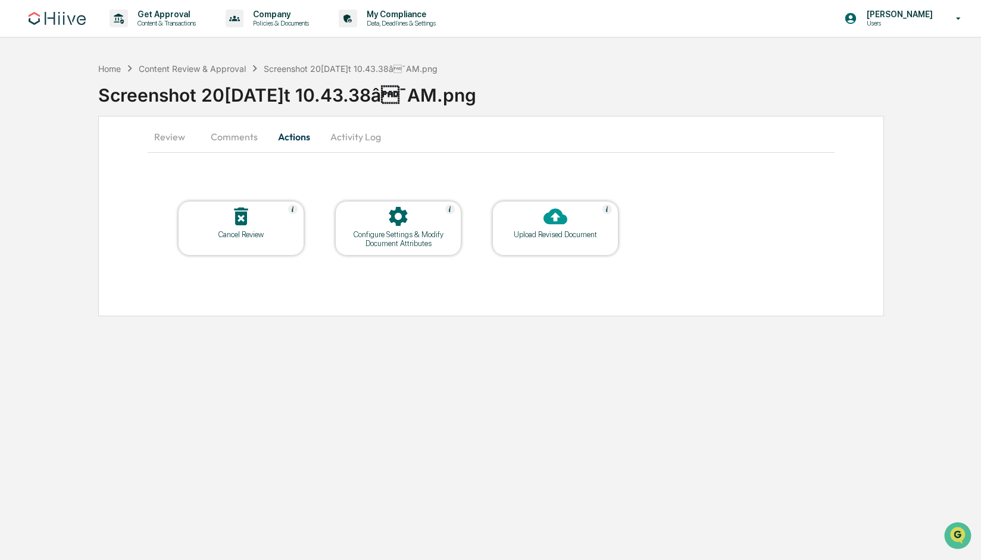
click at [363, 142] on button "Activity Log" at bounding box center [356, 137] width 70 height 29
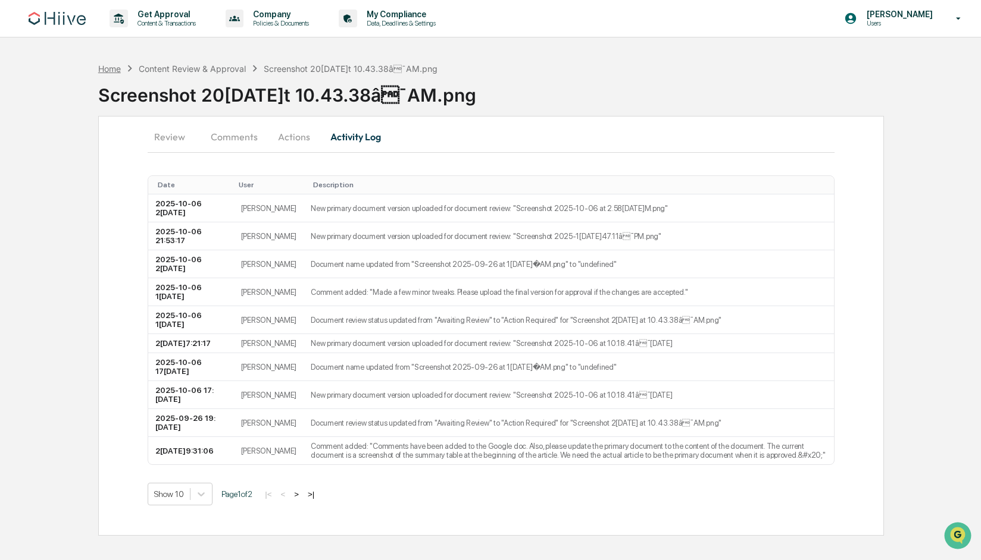
click at [113, 70] on div "Home" at bounding box center [109, 69] width 23 height 10
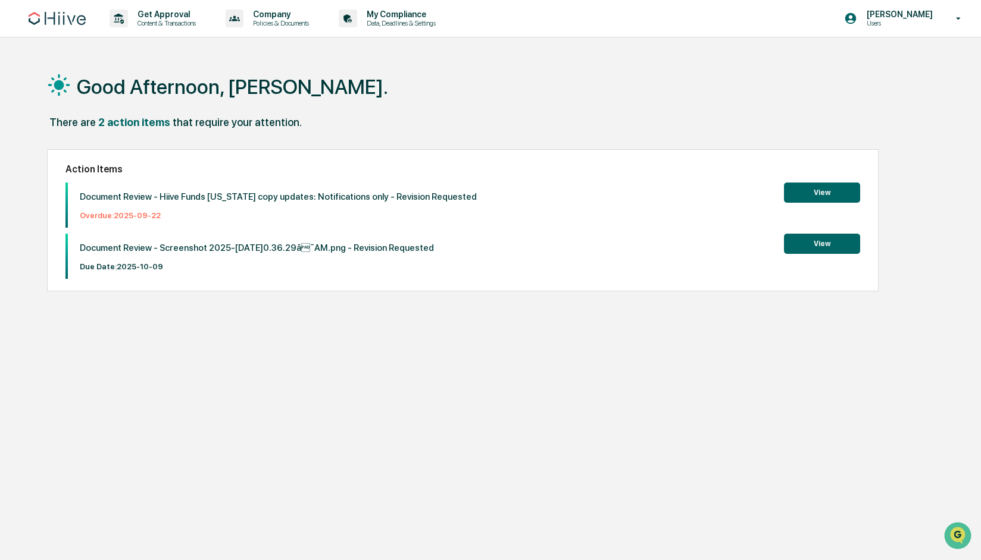
click at [811, 239] on button "View" at bounding box center [822, 244] width 76 height 20
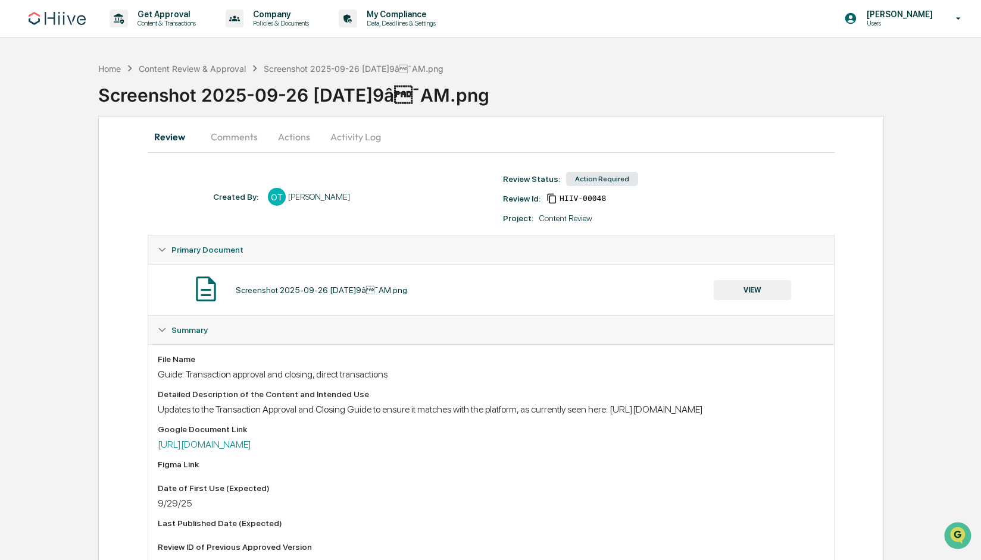
click at [298, 136] on button "Actions" at bounding box center [294, 137] width 54 height 29
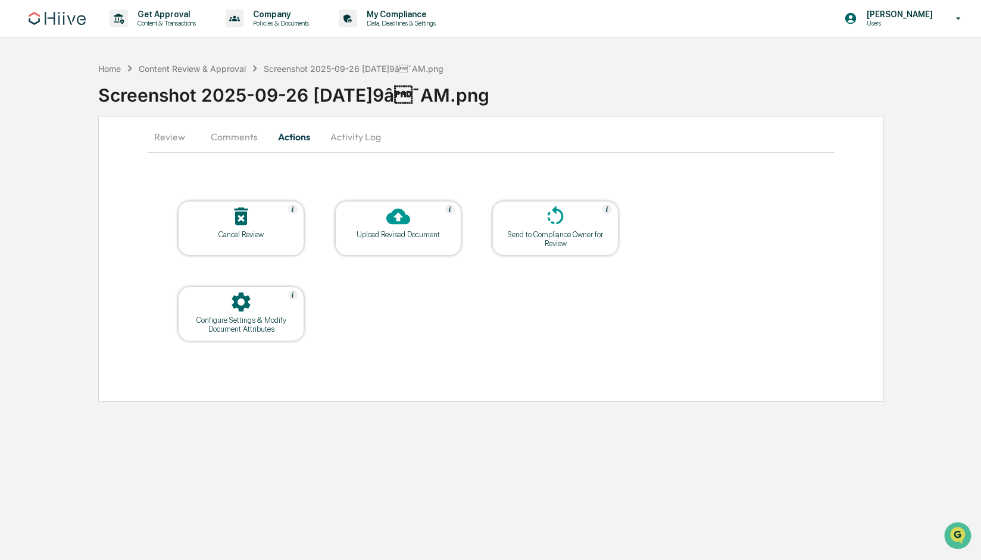
click at [245, 136] on button "Comments" at bounding box center [234, 137] width 66 height 29
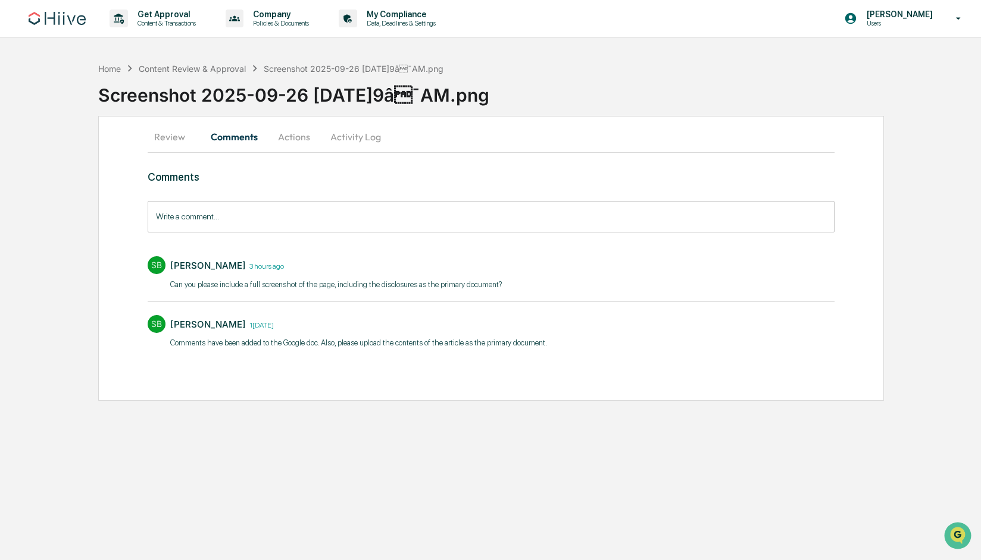
click at [298, 139] on button "Actions" at bounding box center [294, 137] width 54 height 29
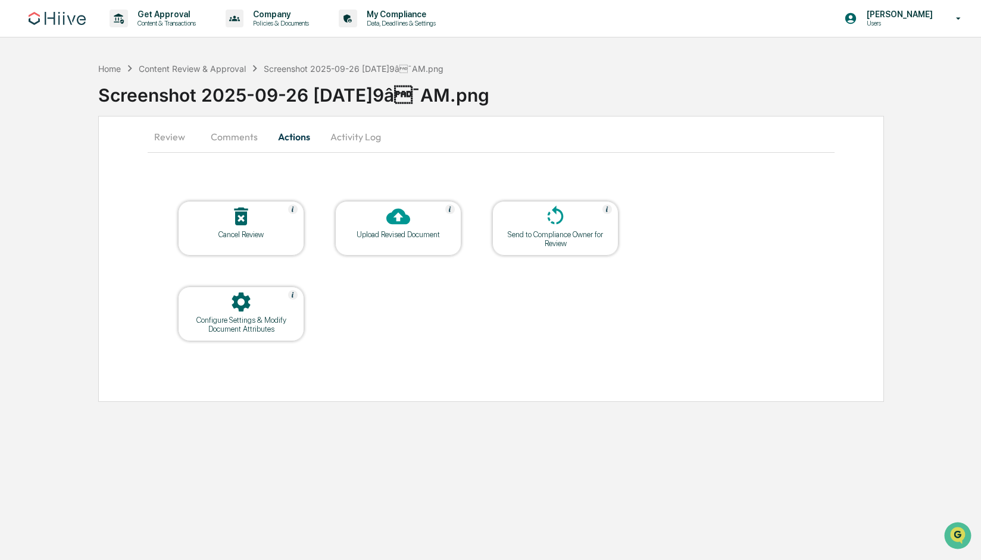
click at [383, 223] on div at bounding box center [398, 218] width 119 height 26
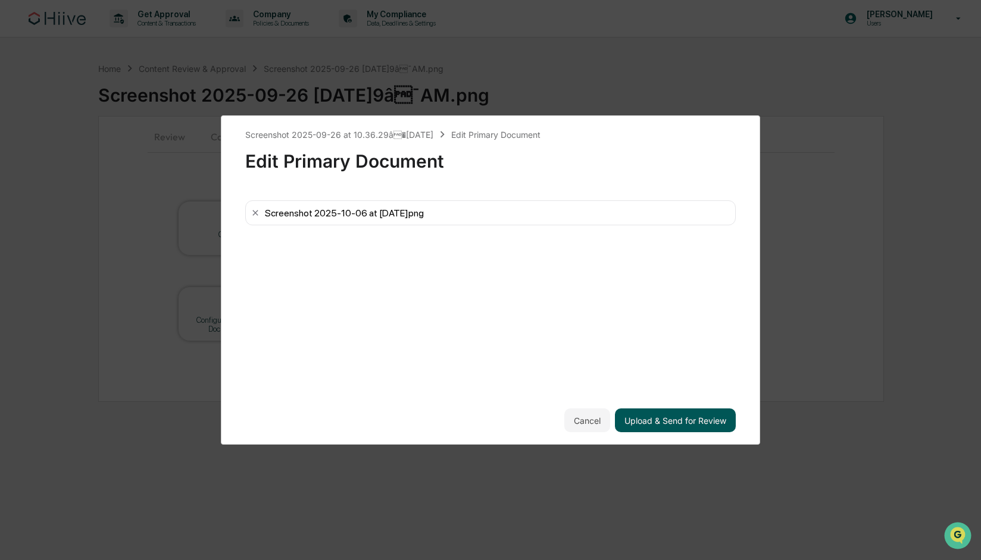
click at [674, 417] on button "Upload & Send for Review" at bounding box center [675, 421] width 121 height 24
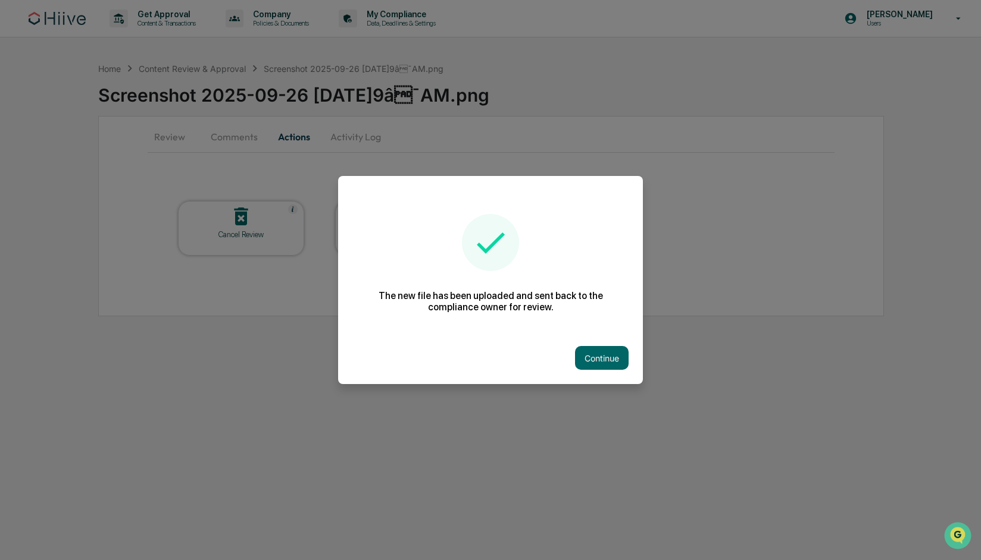
drag, startPoint x: 587, startPoint y: 358, endPoint x: 575, endPoint y: 375, distance: 20.8
click at [587, 358] on button "Continue" at bounding box center [602, 358] width 54 height 24
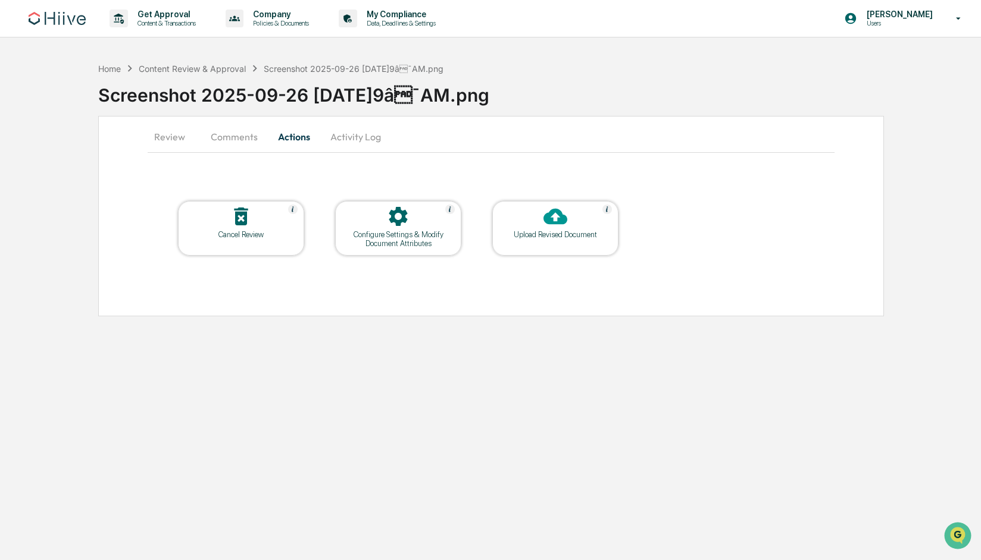
click at [350, 134] on button "Activity Log" at bounding box center [356, 137] width 70 height 29
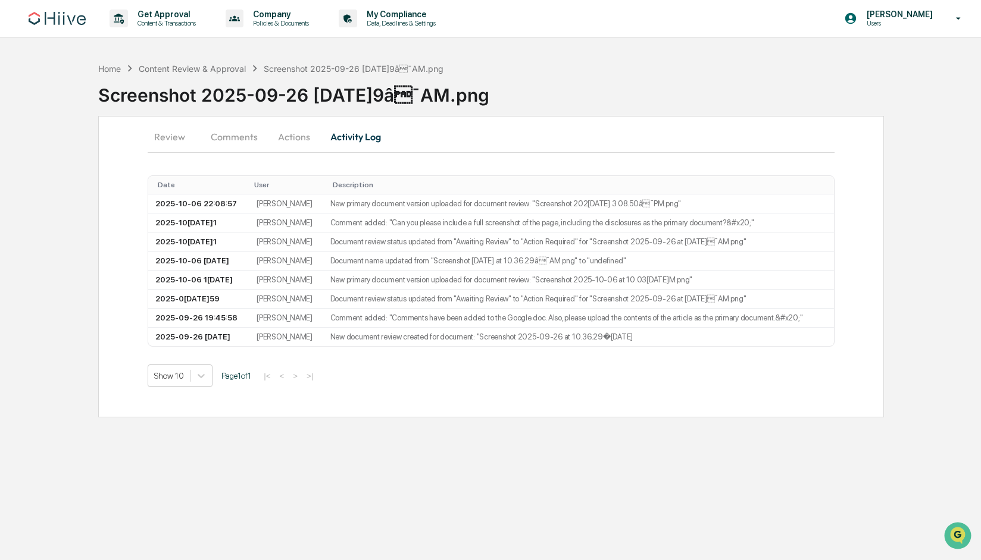
click at [169, 135] on button "Review" at bounding box center [175, 137] width 54 height 29
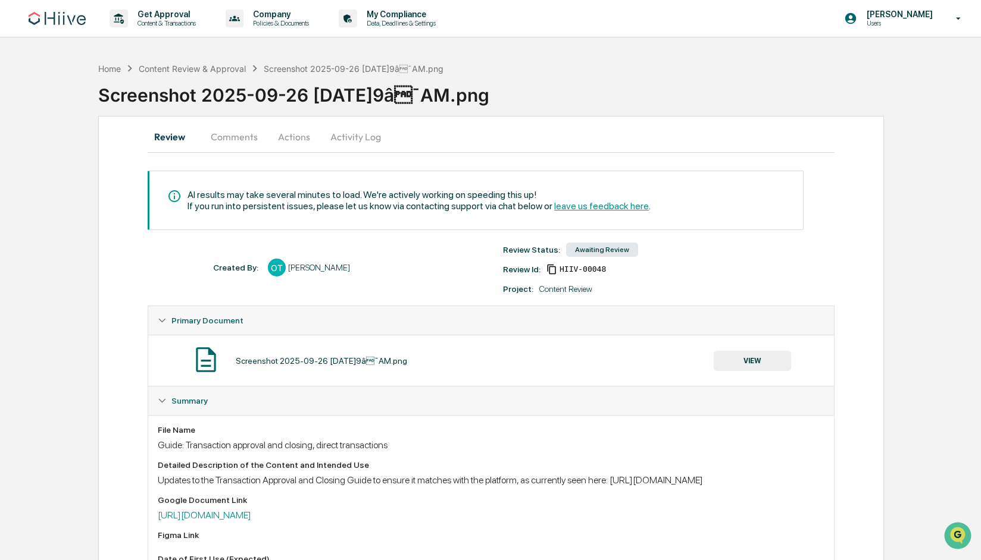
drag, startPoint x: 355, startPoint y: 140, endPoint x: 344, endPoint y: 140, distance: 11.3
click at [355, 140] on button "Activity Log" at bounding box center [356, 137] width 70 height 29
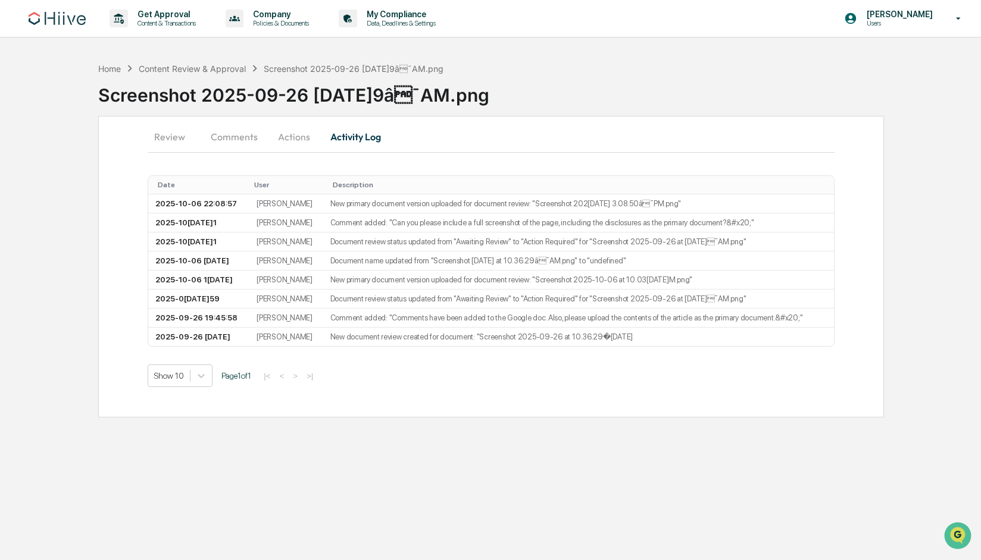
click at [286, 133] on button "Actions" at bounding box center [294, 137] width 54 height 29
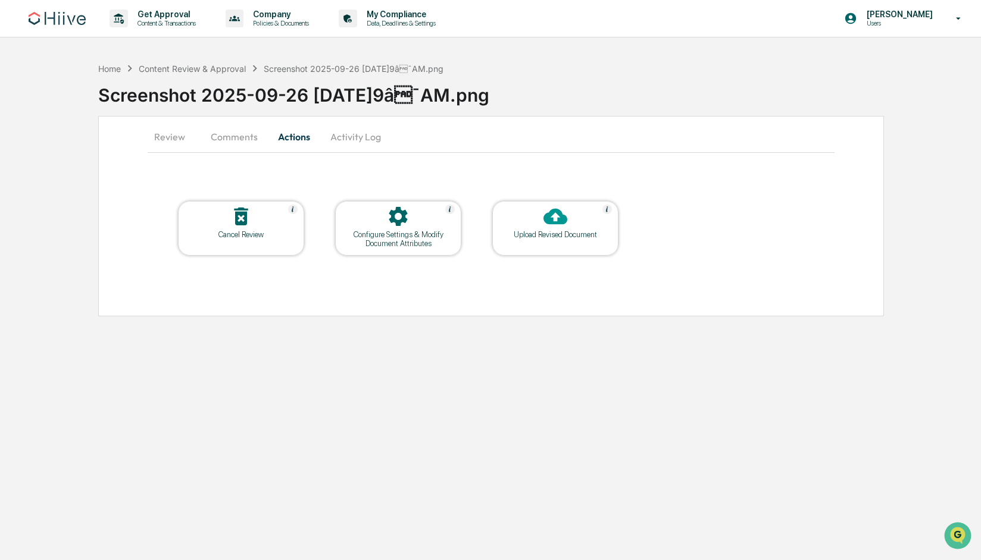
click at [384, 226] on div at bounding box center [398, 218] width 119 height 26
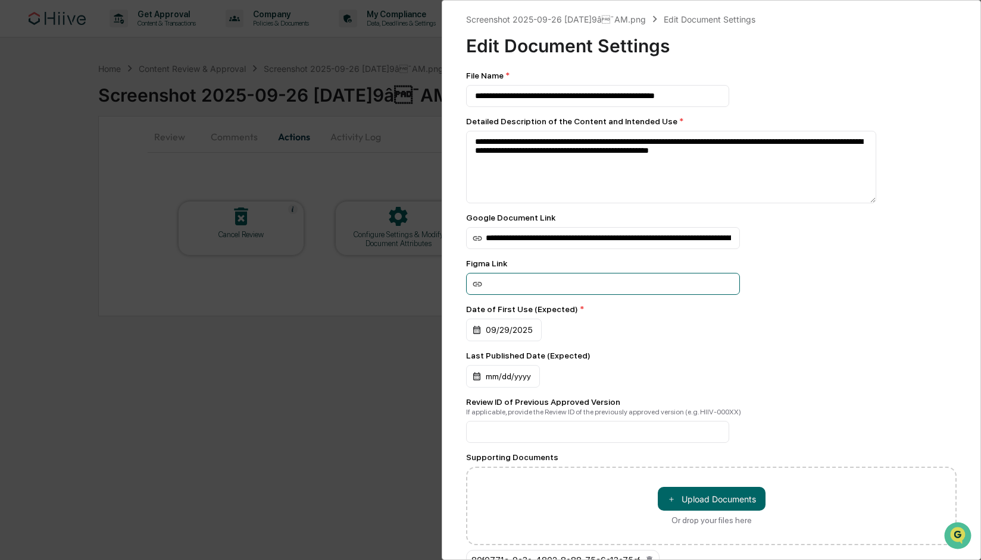
click at [592, 287] on input at bounding box center [603, 284] width 274 height 22
paste input "**********"
type input "**********"
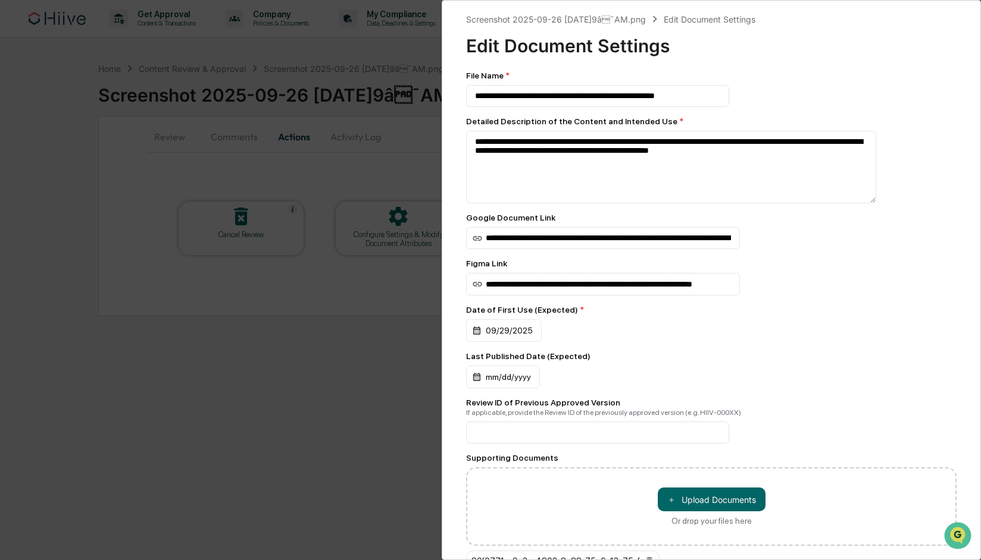
scroll to position [0, 0]
click at [837, 407] on div "Review ID of Previous Approved Version" at bounding box center [711, 403] width 490 height 10
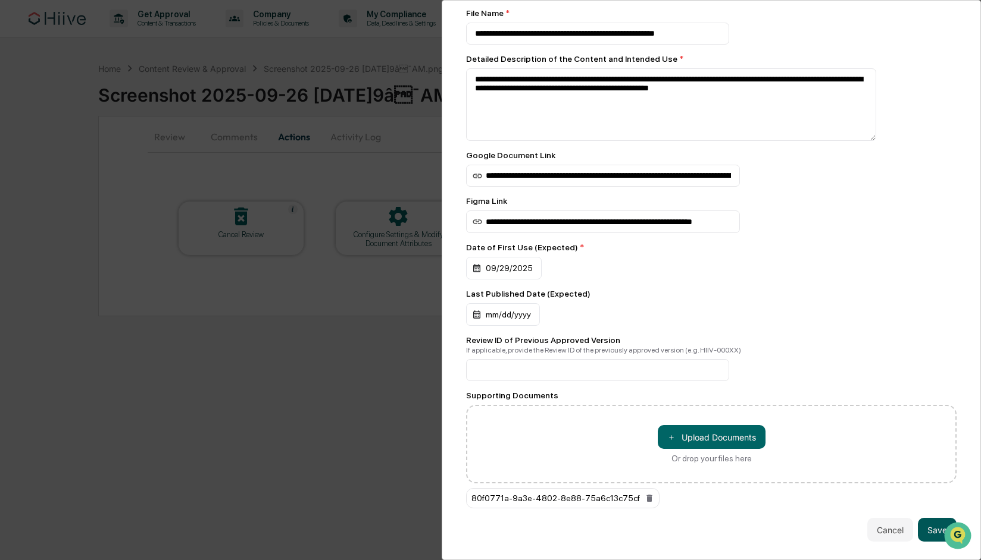
click at [925, 533] on button "Save" at bounding box center [936, 530] width 39 height 24
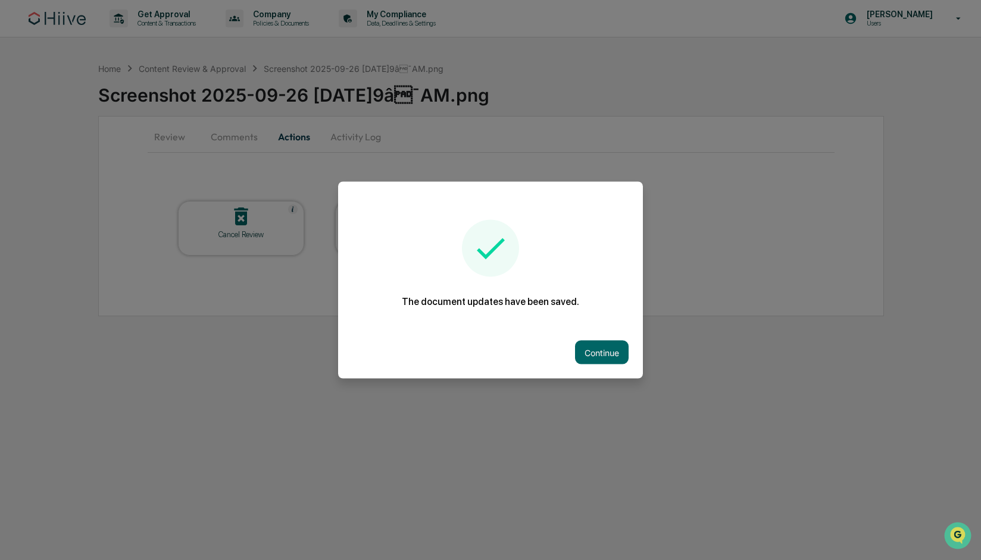
click at [597, 346] on button "Continue" at bounding box center [602, 353] width 54 height 24
